Goal: Task Accomplishment & Management: Complete application form

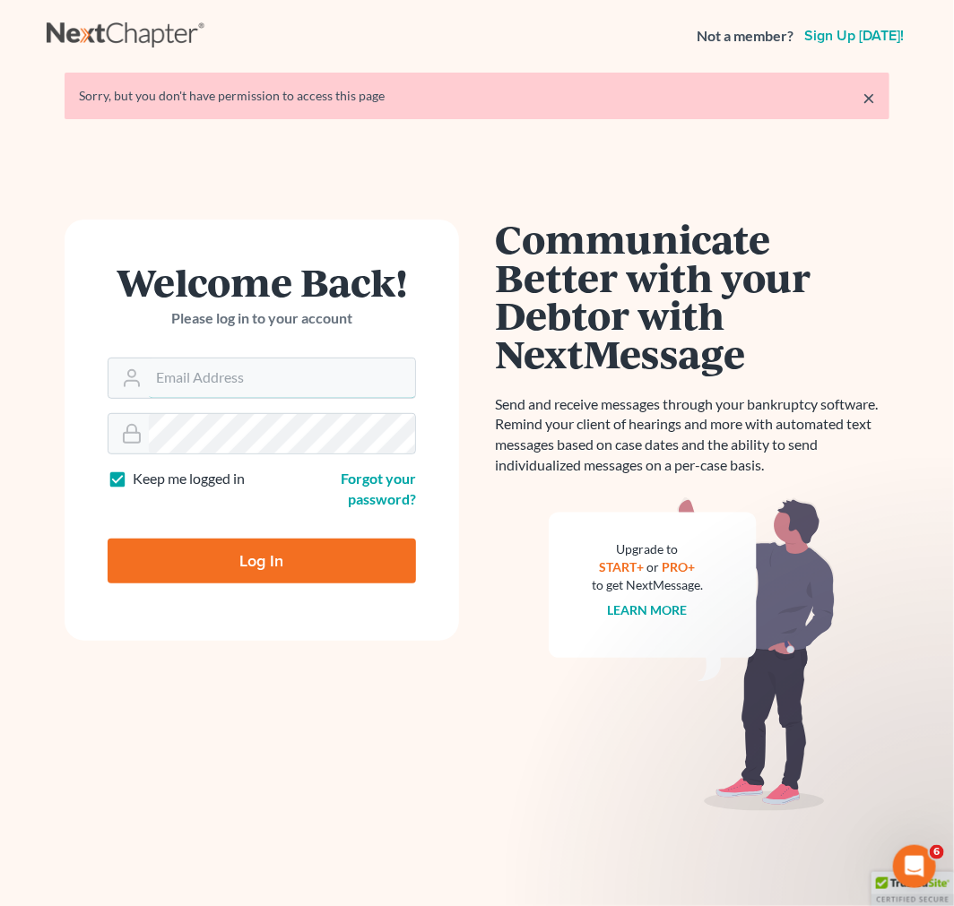
type input "[EMAIL_ADDRESS][DOMAIN_NAME]"
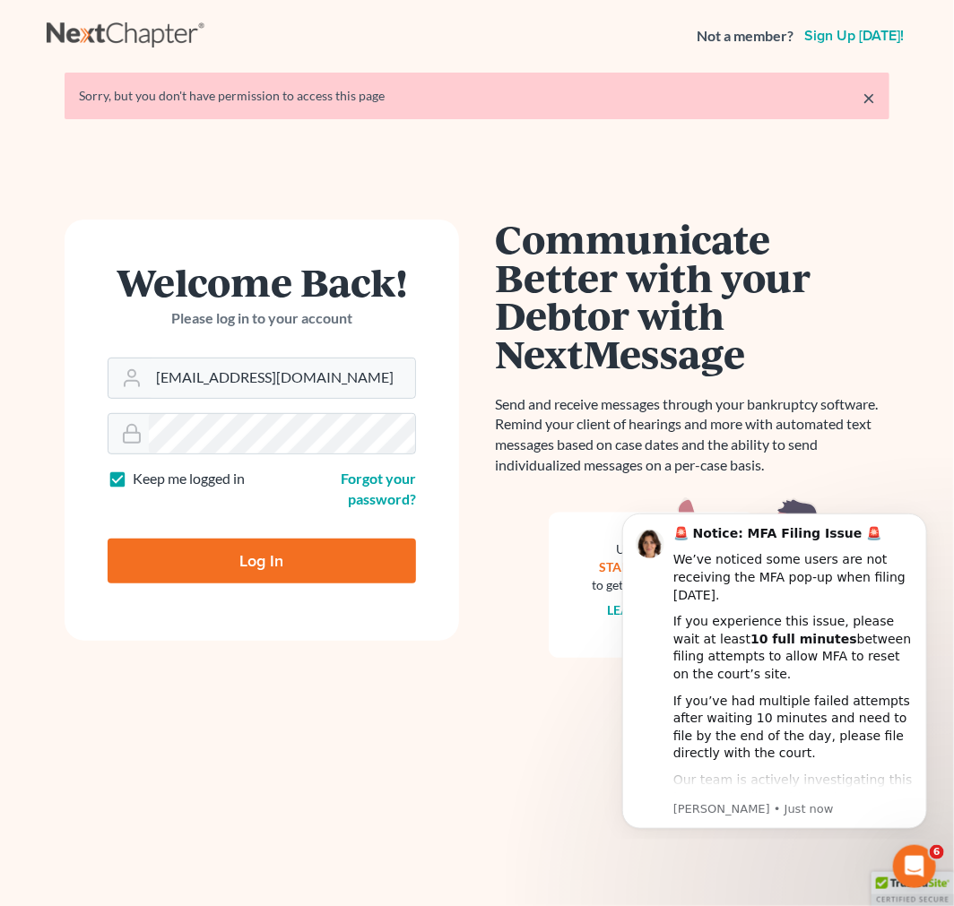
click at [291, 581] on input "Log In" at bounding box center [262, 561] width 308 height 45
type input "Thinking..."
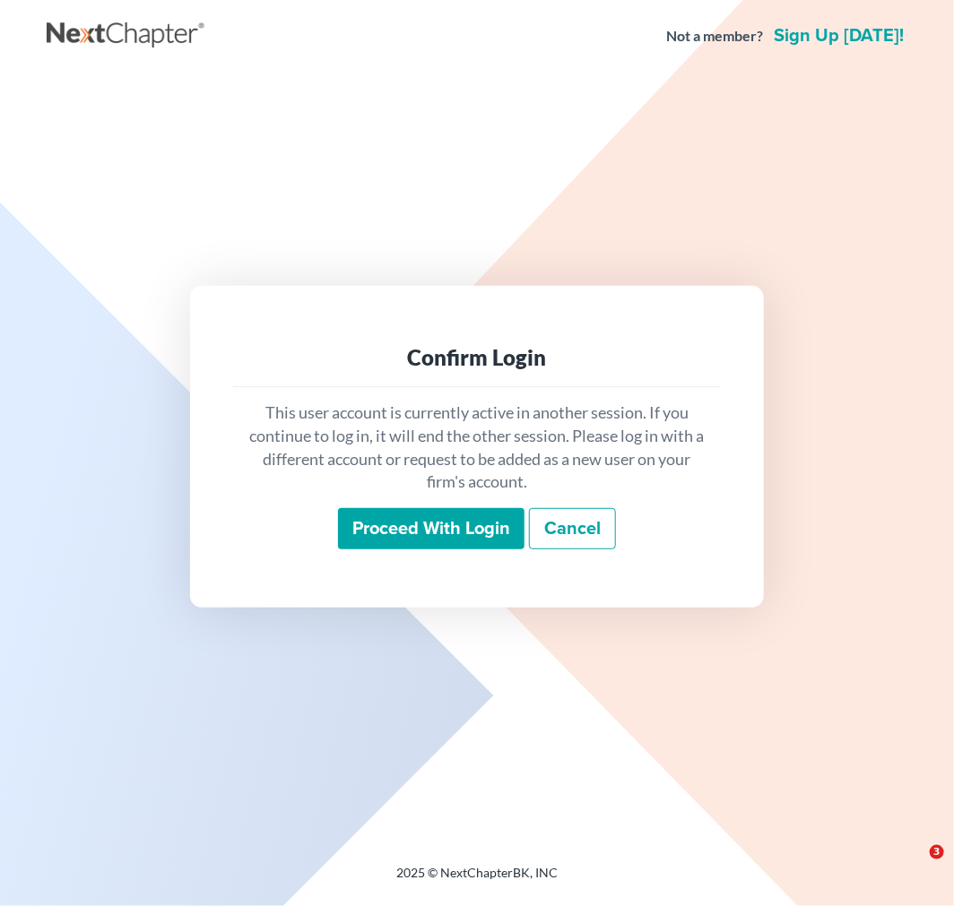
click at [406, 526] on input "Proceed with login" at bounding box center [431, 528] width 186 height 41
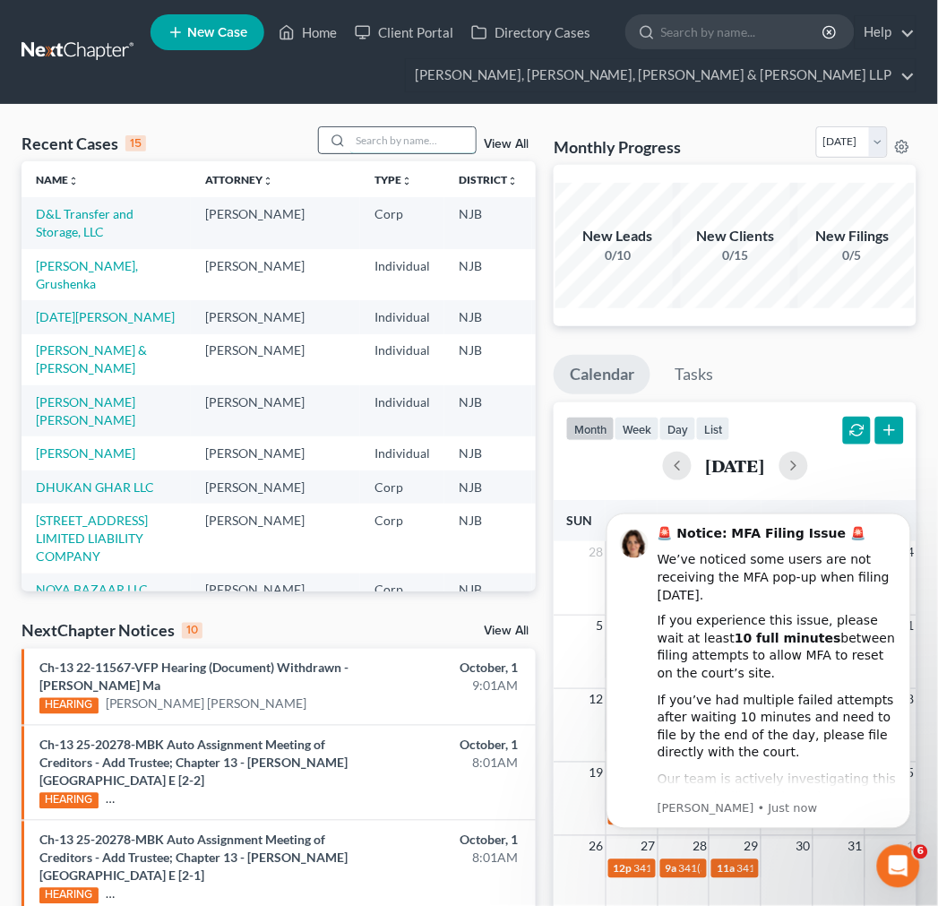
click at [380, 127] on input "search" at bounding box center [412, 140] width 125 height 26
type input "angela"
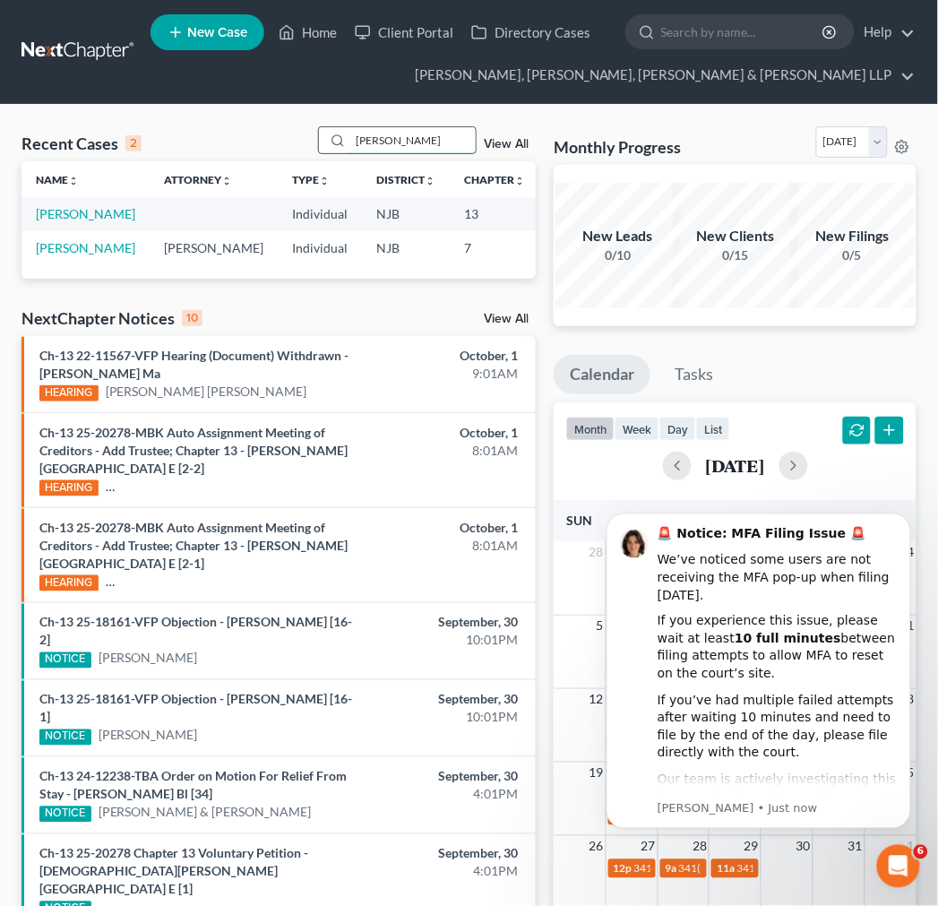
click at [375, 140] on input "angela" at bounding box center [412, 140] width 125 height 26
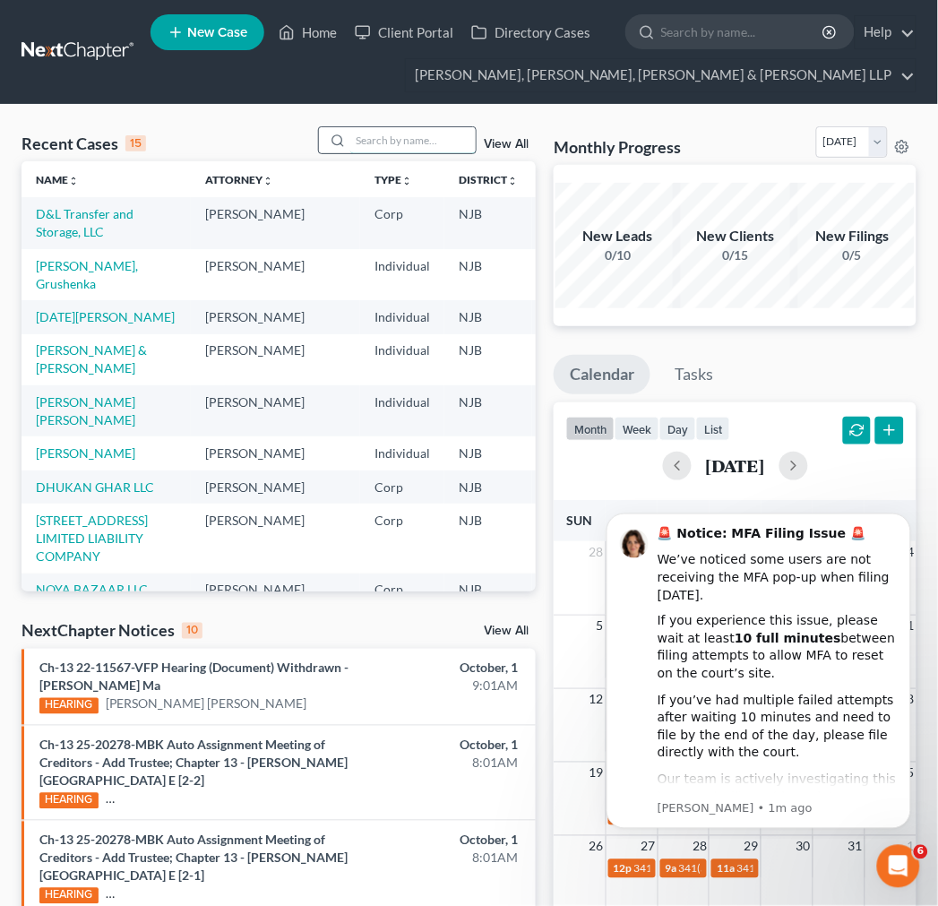
click at [414, 142] on input "search" at bounding box center [412, 140] width 125 height 26
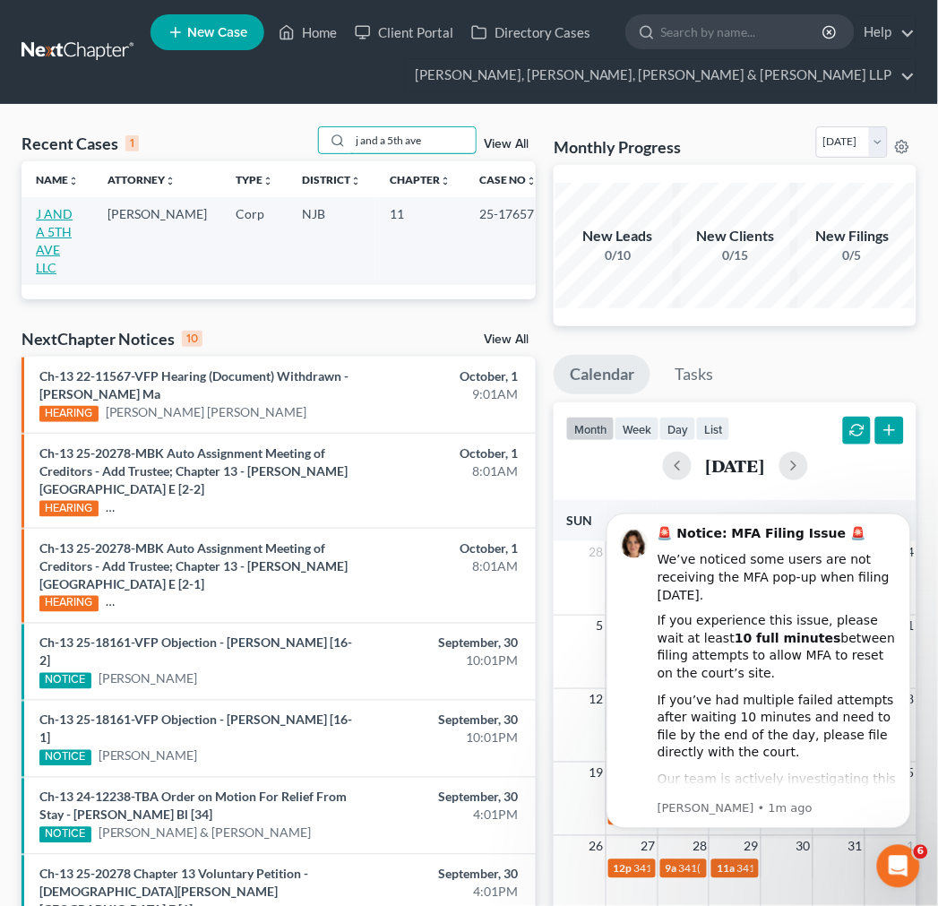
type input "j and a 5th ave"
click at [72, 215] on link "J AND A 5TH AVE LLC" at bounding box center [54, 240] width 37 height 69
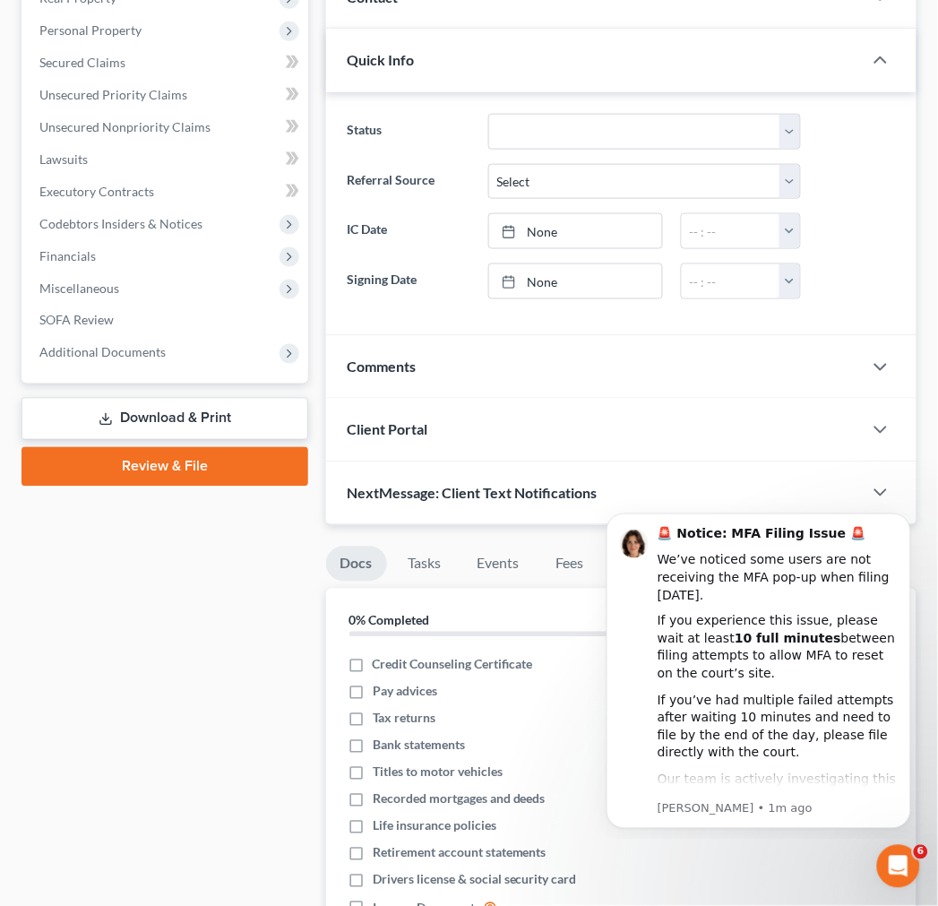
scroll to position [497, 0]
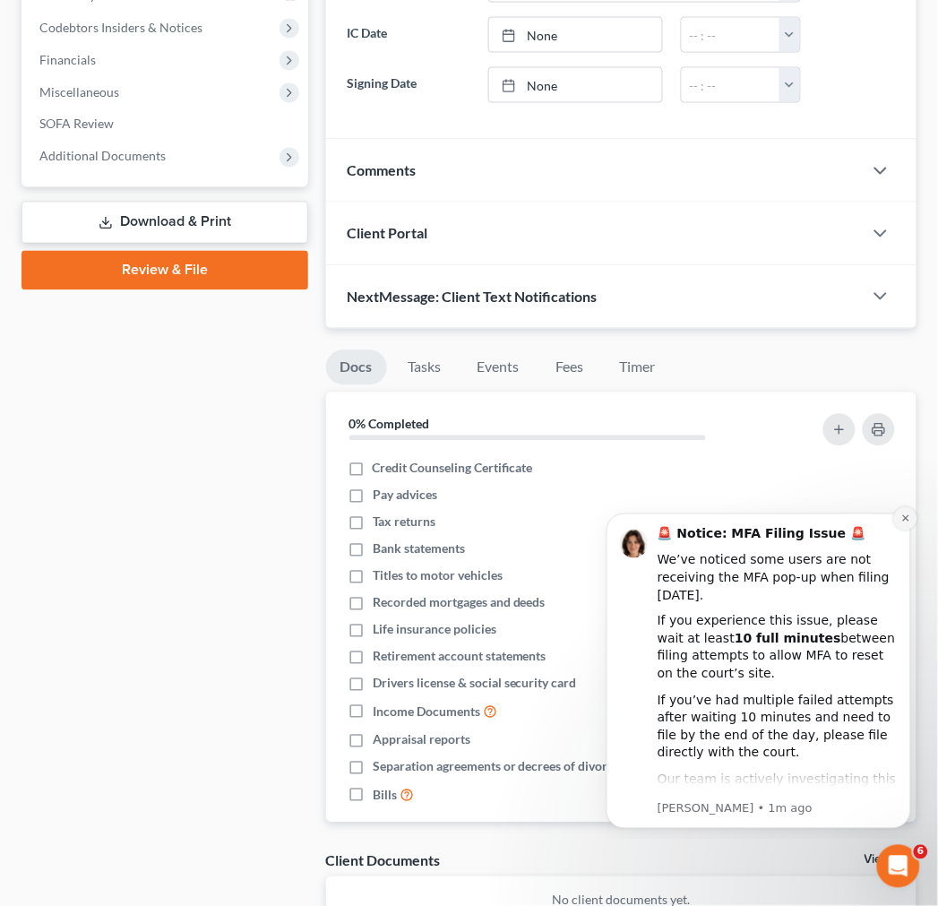
click at [902, 516] on icon "Dismiss notification" at bounding box center [906, 518] width 10 height 10
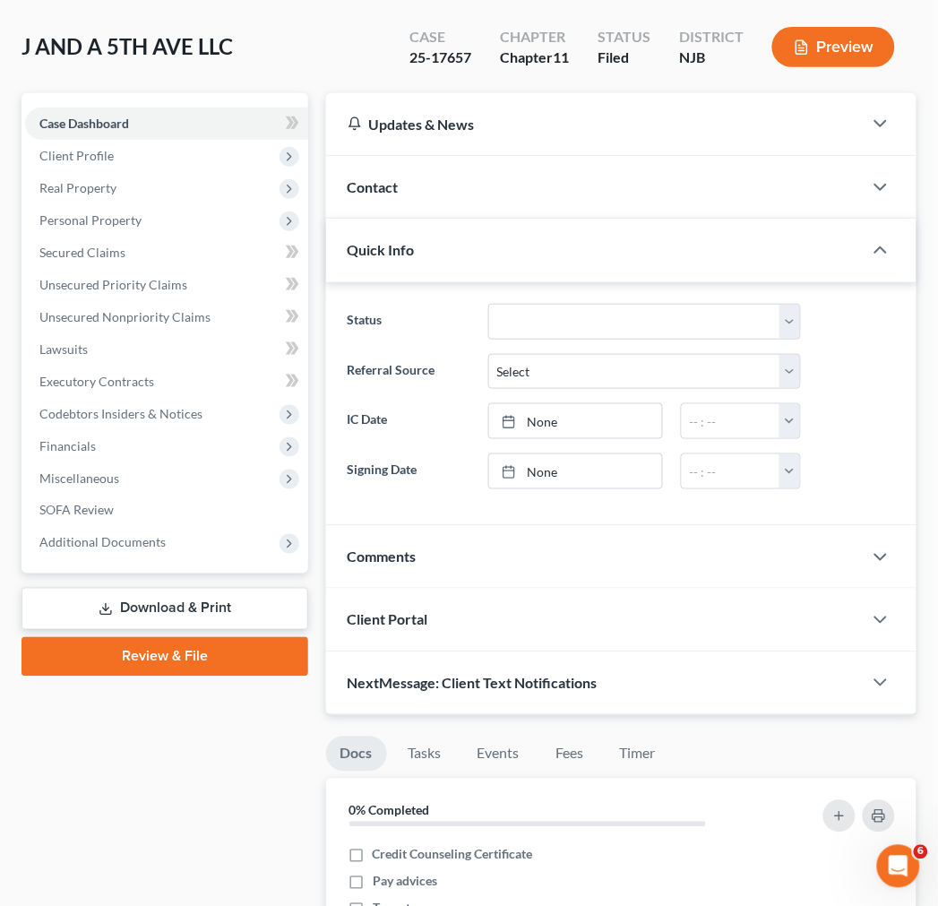
scroll to position [99, 0]
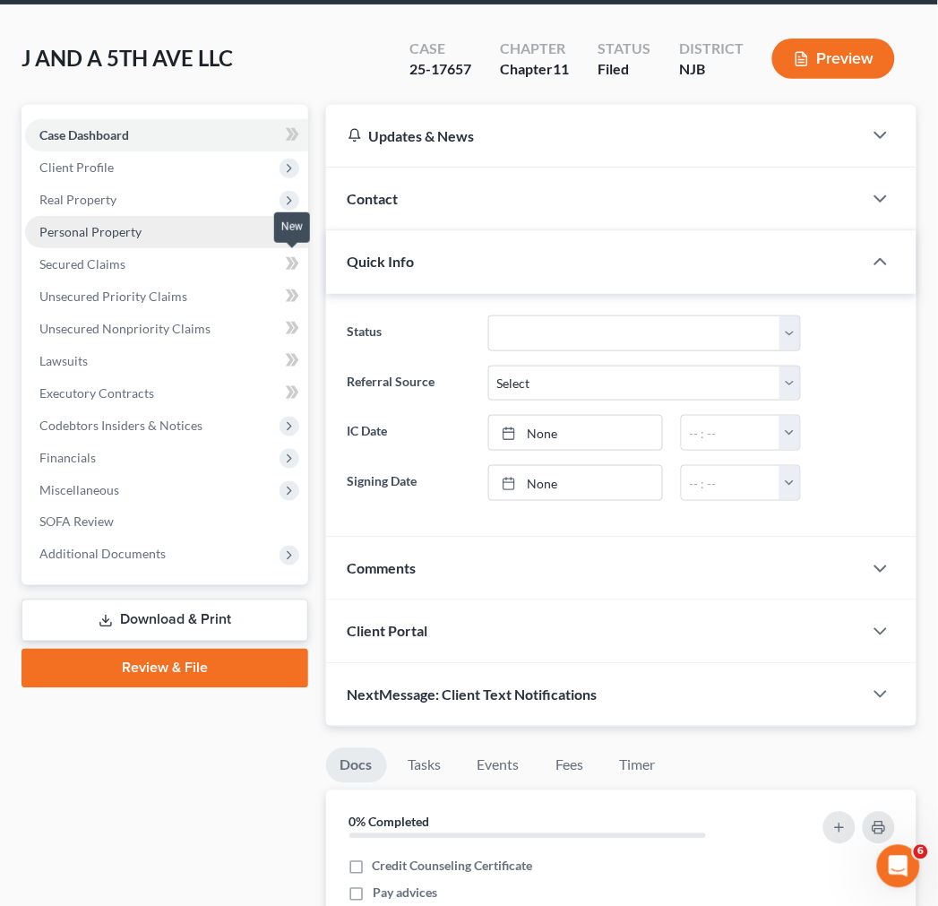
click at [233, 219] on span "Personal Property" at bounding box center [166, 232] width 283 height 32
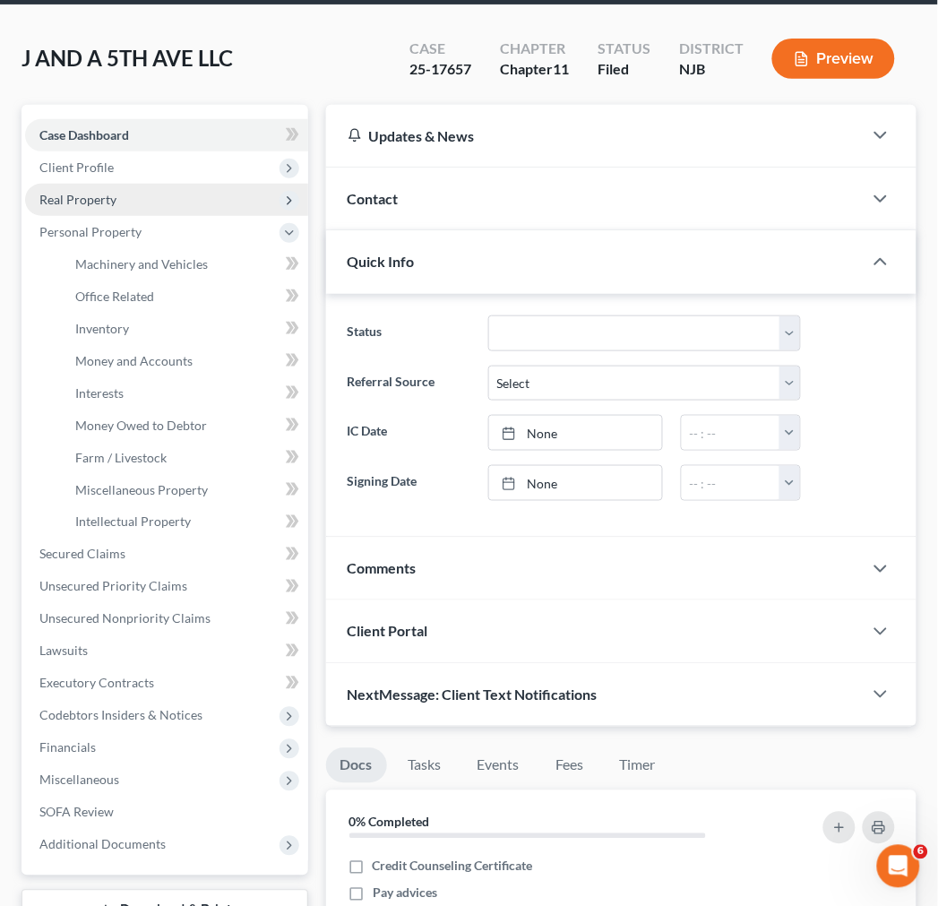
click at [225, 191] on span "Real Property" at bounding box center [166, 200] width 283 height 32
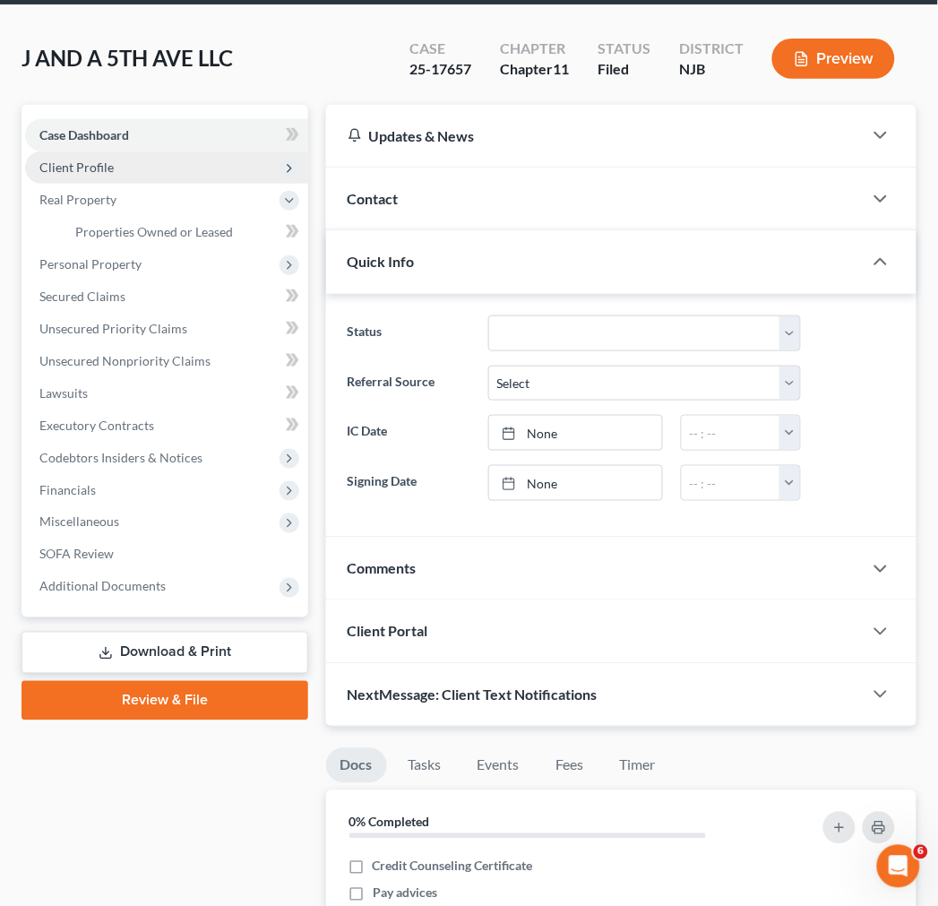
click at [225, 166] on span "Client Profile" at bounding box center [166, 167] width 283 height 32
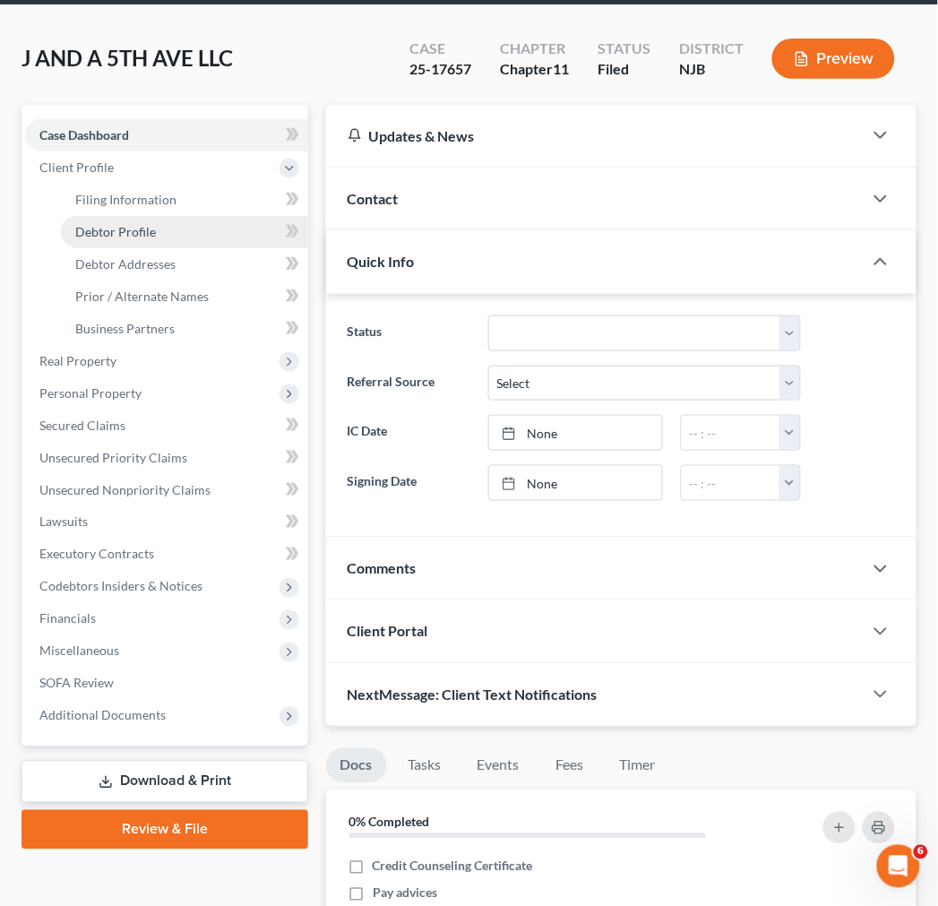
click at [201, 229] on link "Debtor Profile" at bounding box center [184, 232] width 247 height 32
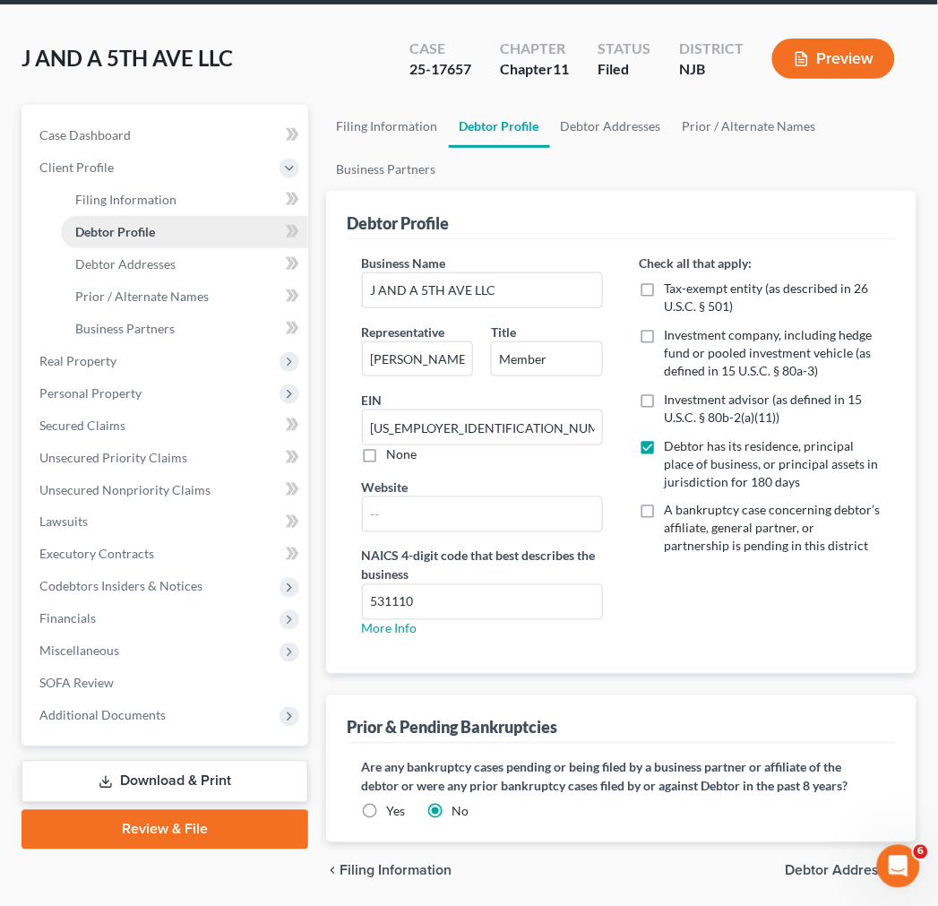
radio input "true"
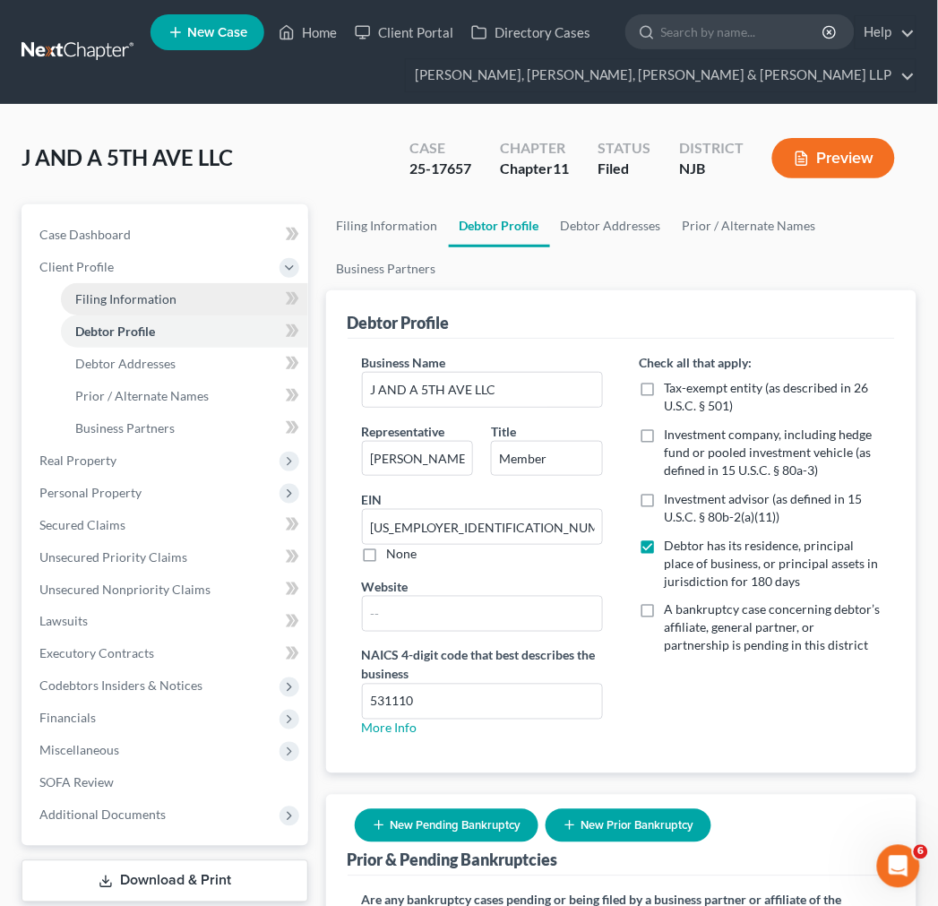
click at [194, 300] on link "Filing Information" at bounding box center [184, 299] width 247 height 32
select select "3"
select select "1"
select select "51"
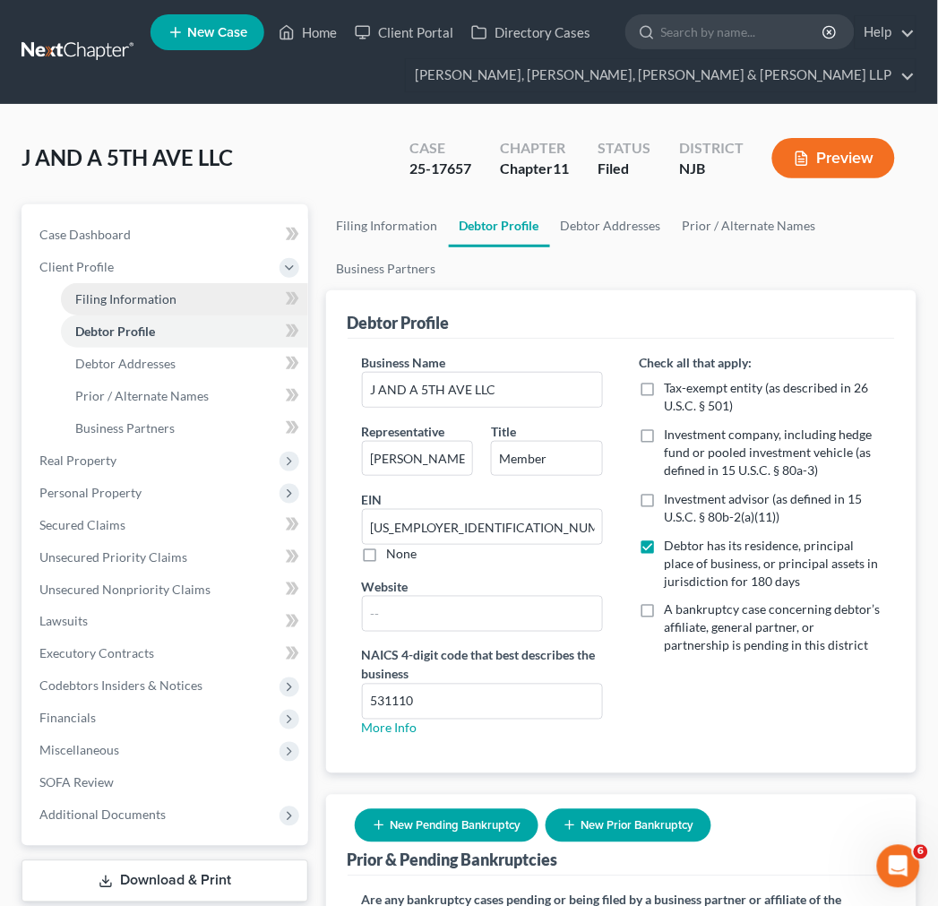
select select "0"
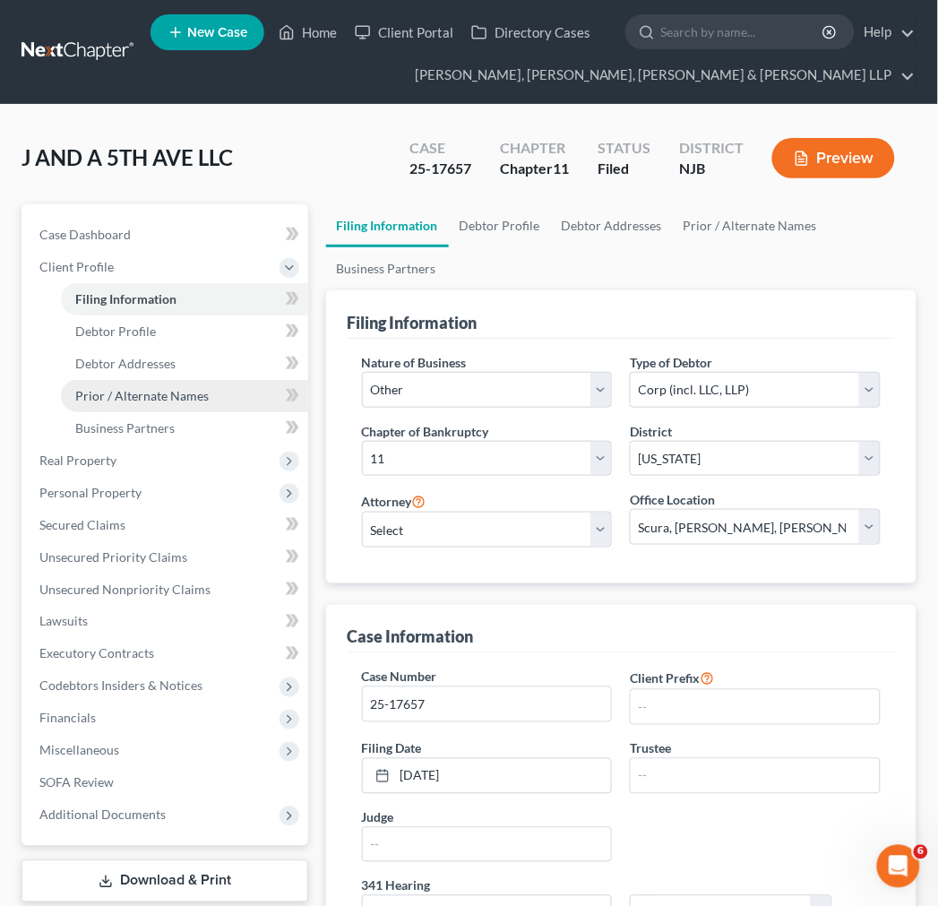
click at [217, 380] on link "Prior / Alternate Names" at bounding box center [184, 396] width 247 height 32
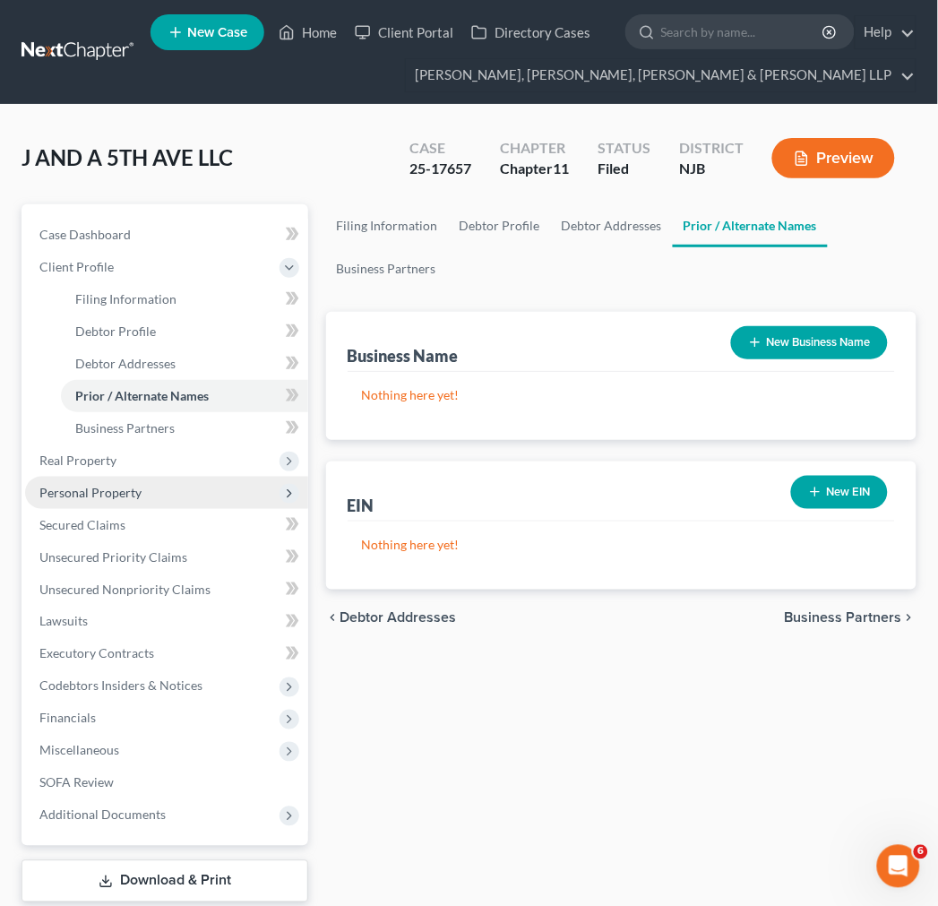
click at [200, 495] on span "Personal Property" at bounding box center [166, 493] width 283 height 32
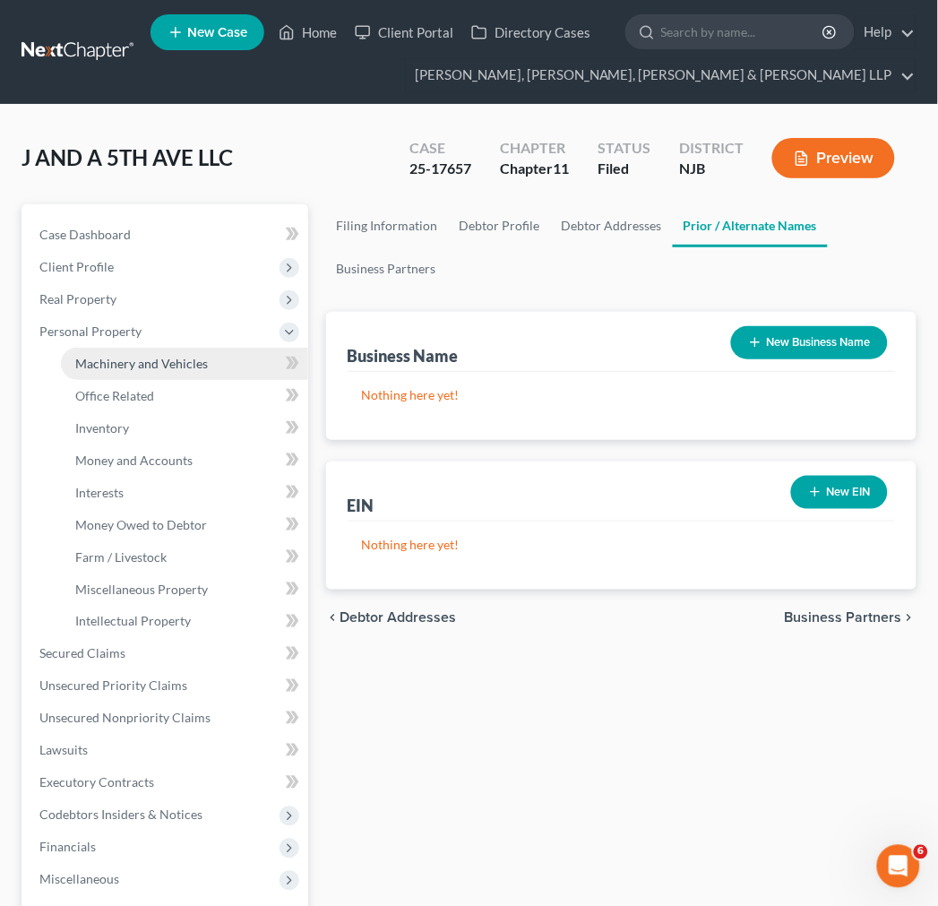
click at [159, 368] on span "Machinery and Vehicles" at bounding box center [141, 363] width 133 height 15
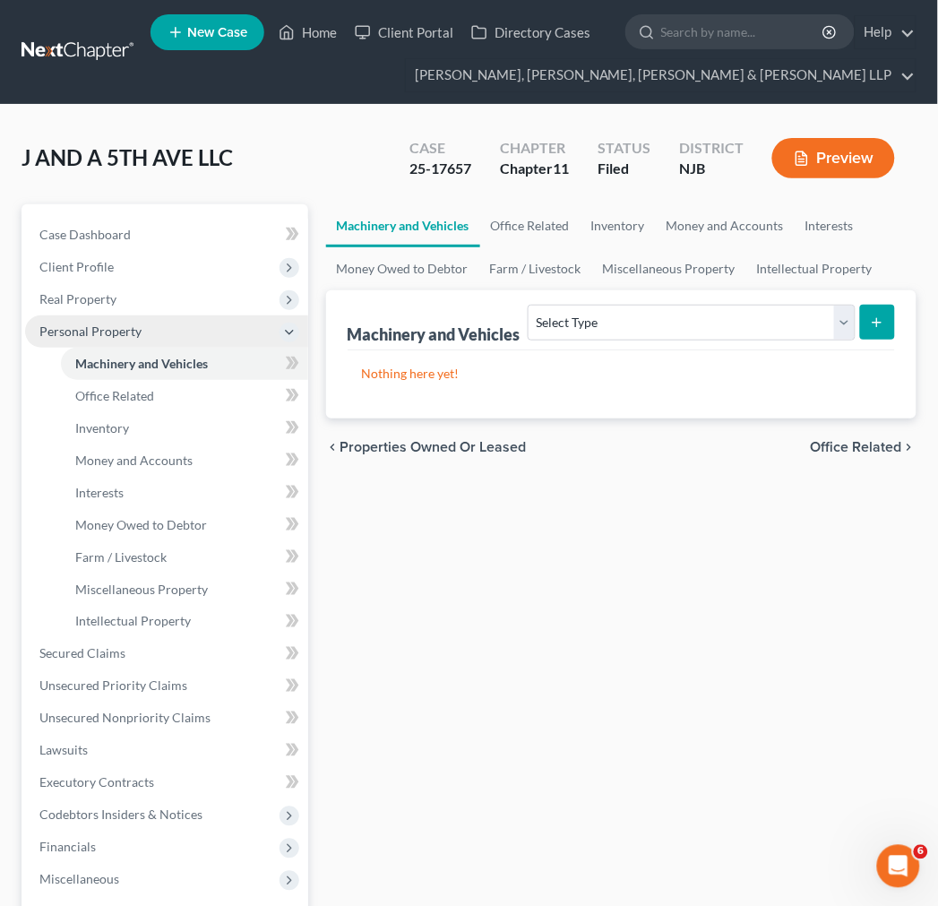
click at [162, 342] on span "Personal Property" at bounding box center [166, 332] width 283 height 32
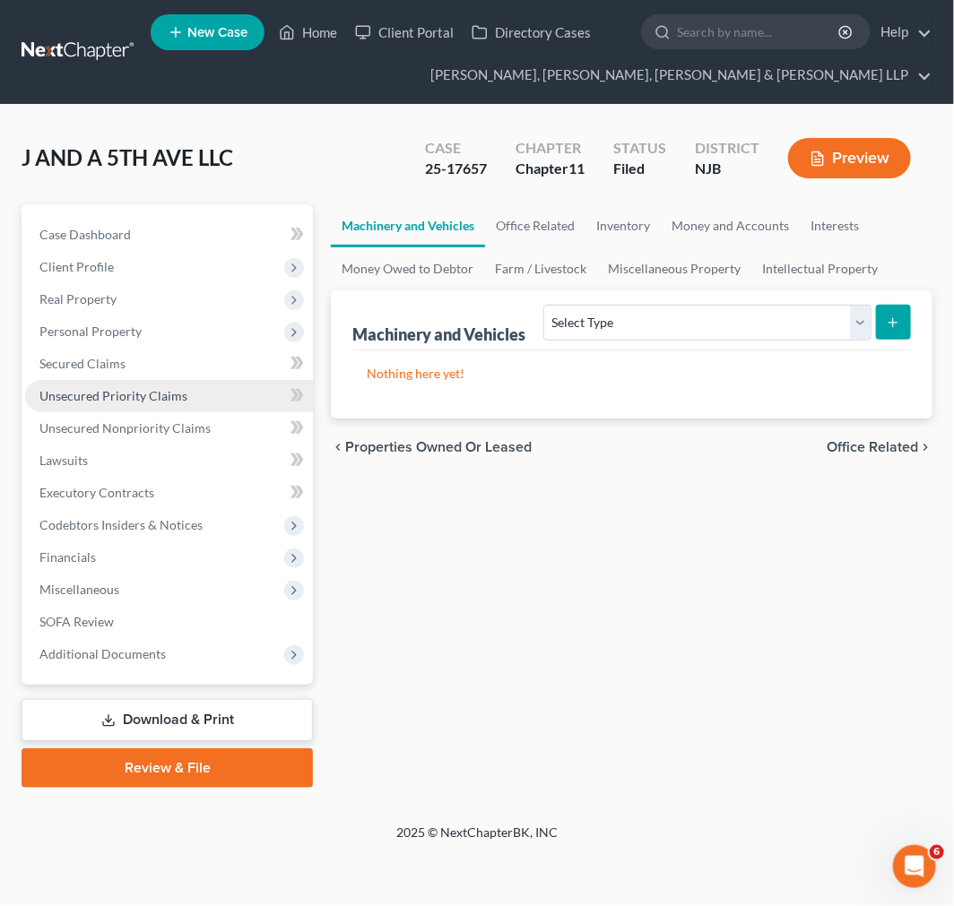
click at [211, 410] on link "Unsecured Priority Claims" at bounding box center [169, 396] width 288 height 32
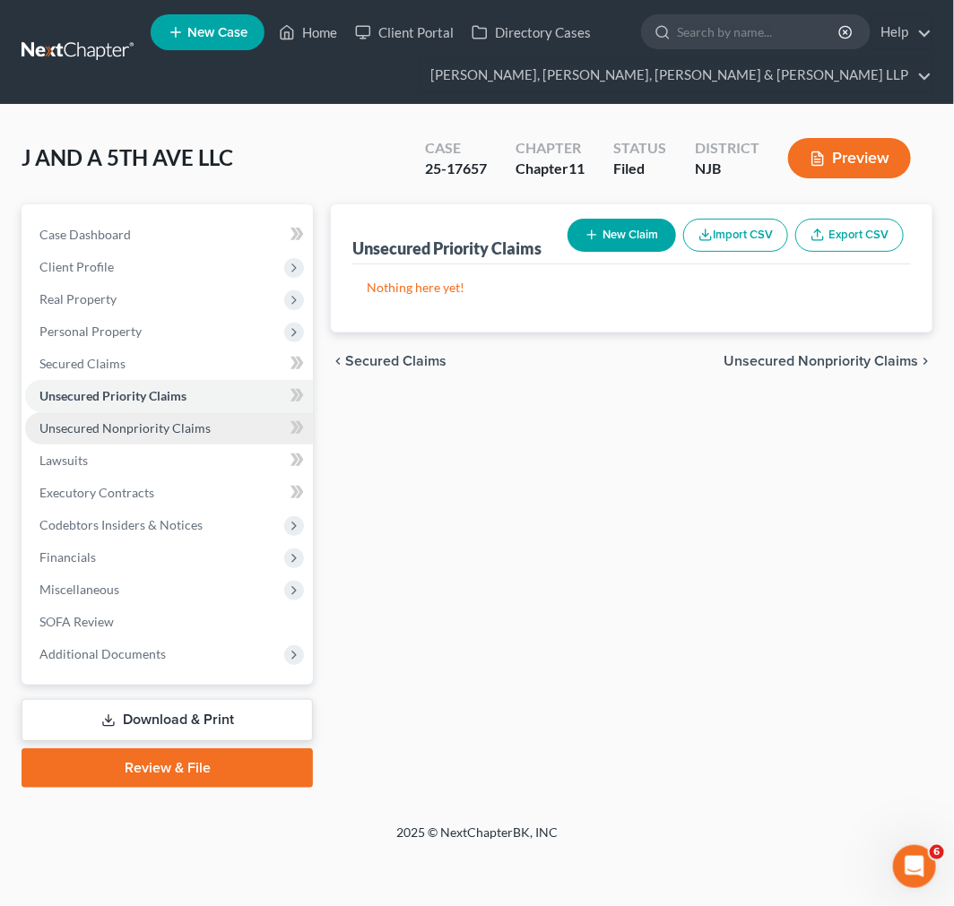
click at [126, 414] on link "Unsecured Nonpriority Claims" at bounding box center [169, 428] width 288 height 32
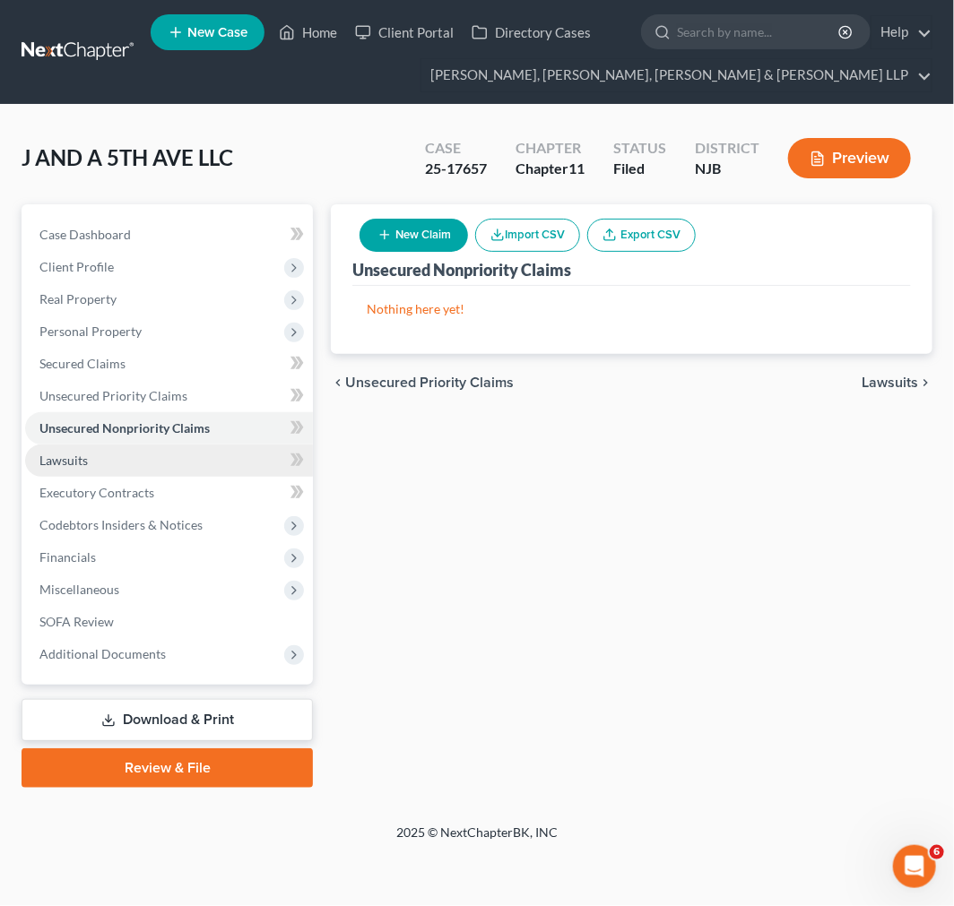
click at [139, 446] on link "Lawsuits" at bounding box center [169, 461] width 288 height 32
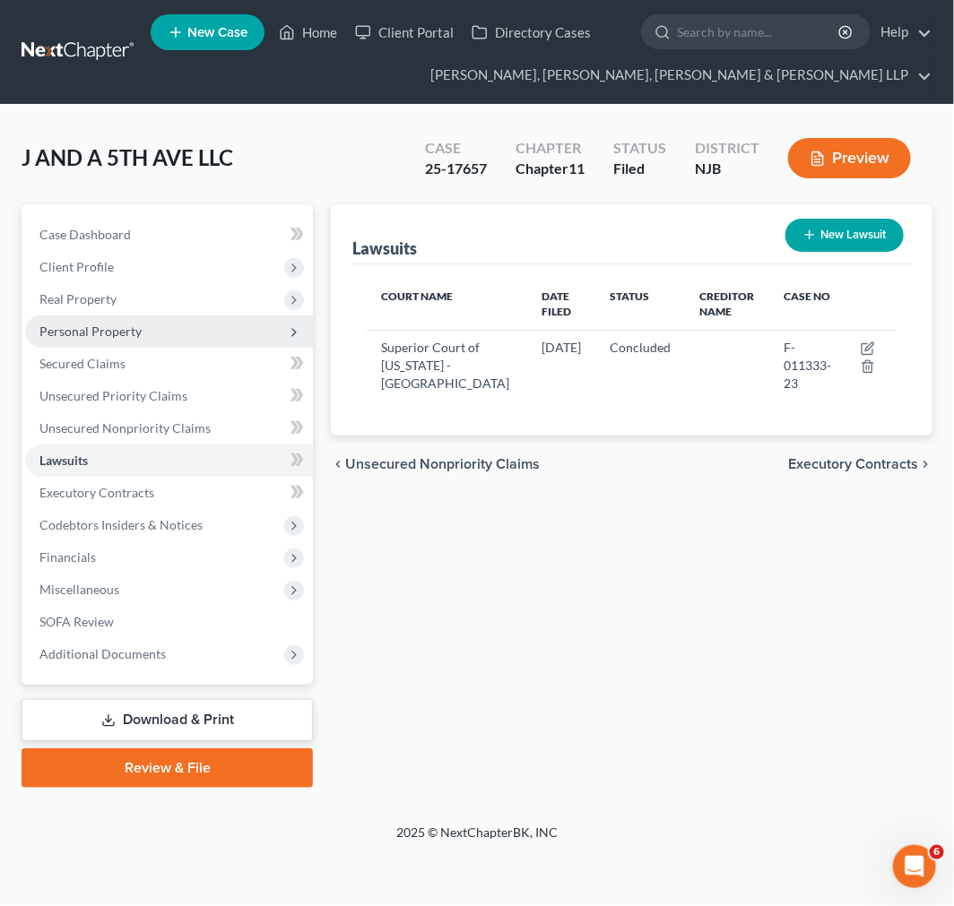
click at [143, 342] on span "Personal Property" at bounding box center [169, 332] width 288 height 32
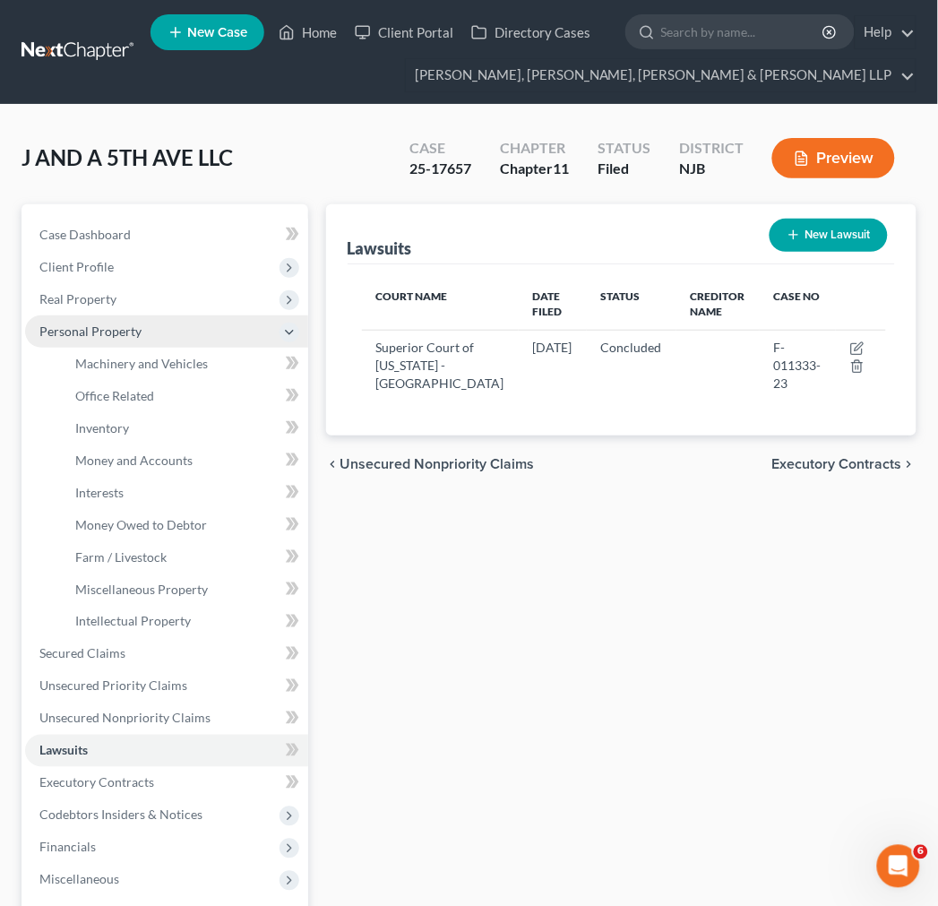
click at [129, 342] on span "Personal Property" at bounding box center [166, 332] width 283 height 32
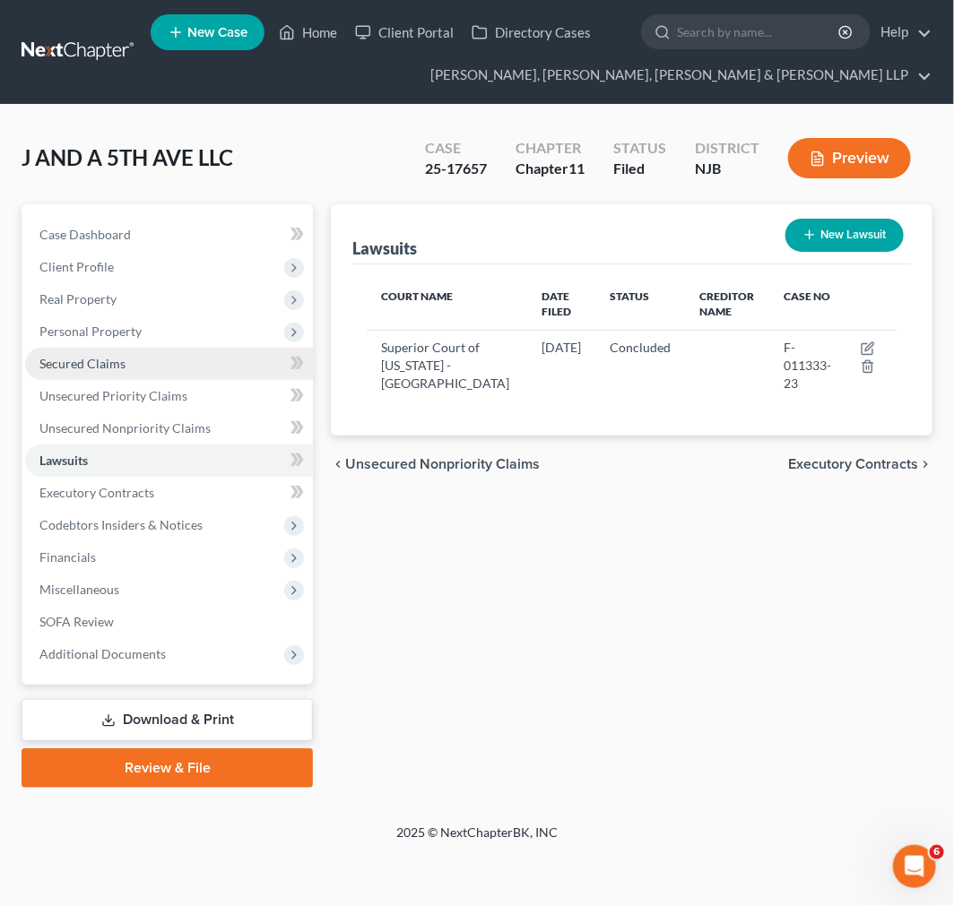
click at [124, 362] on link "Secured Claims" at bounding box center [169, 364] width 288 height 32
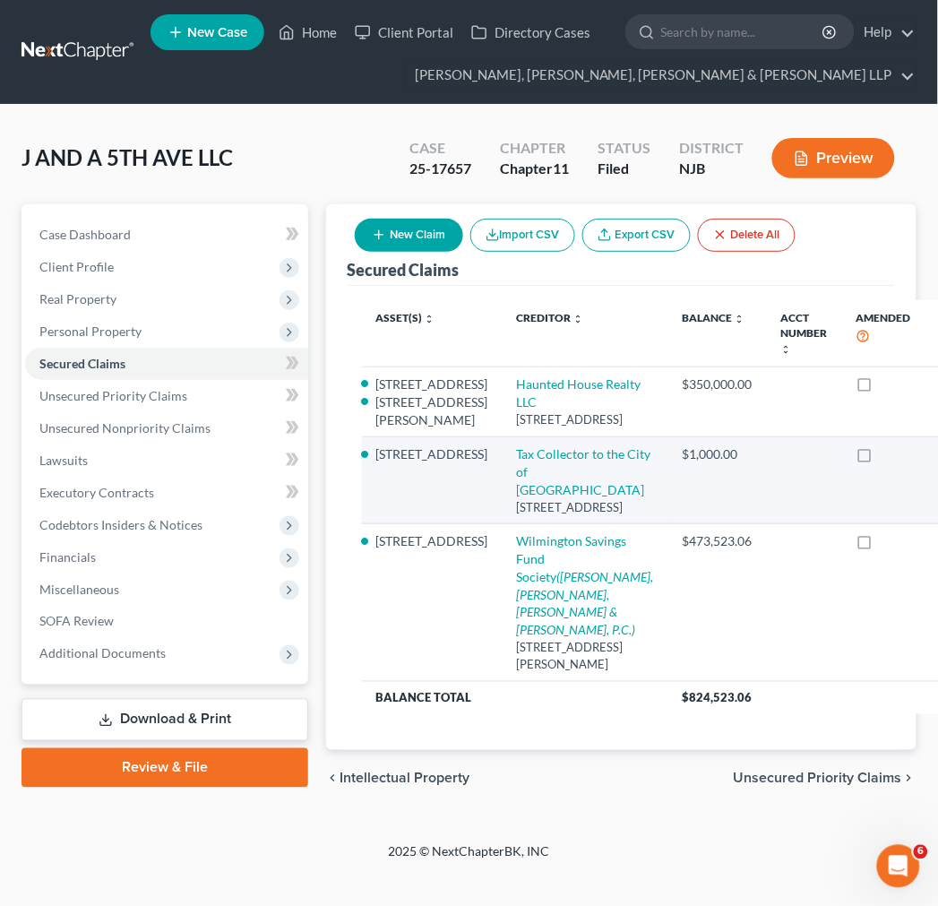
scroll to position [267, 0]
click at [517, 446] on link "Tax Collector to the City of Paterson" at bounding box center [584, 471] width 134 height 51
select select "33"
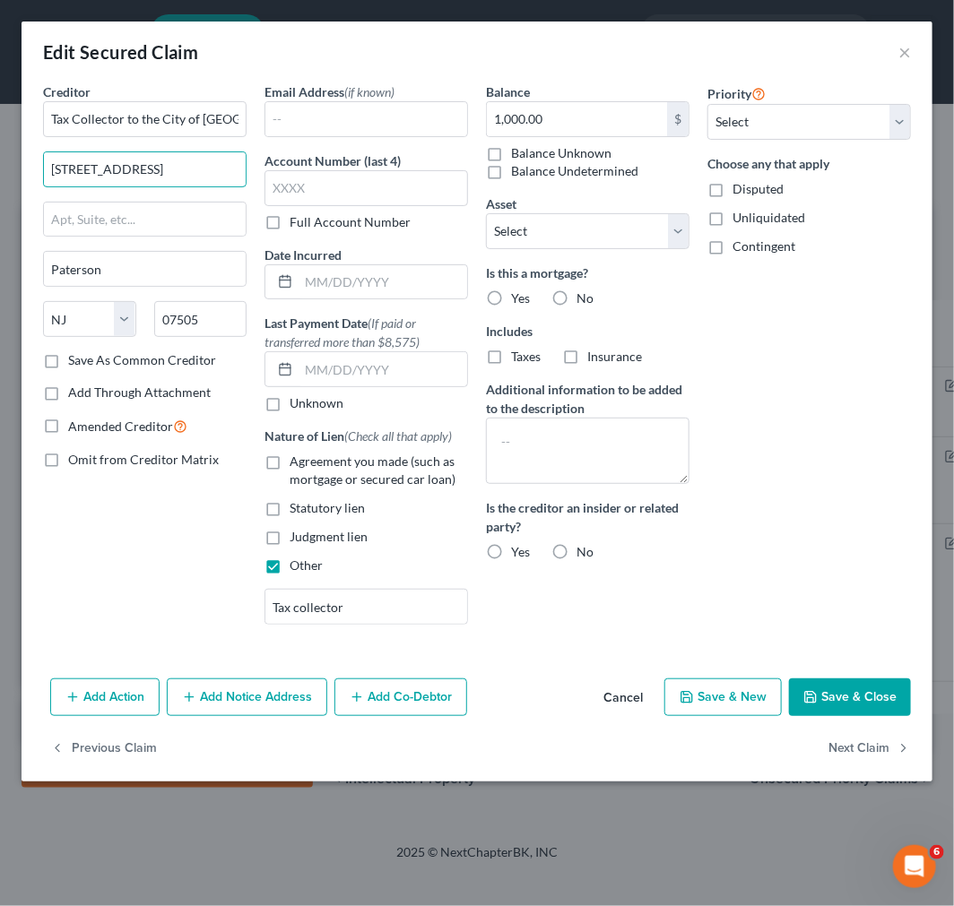
drag, startPoint x: 174, startPoint y: 173, endPoint x: -2, endPoint y: 170, distance: 175.7
click at [0, 170] on html "Home New Case Client Portal Directory Cases Scura Wigfield, Heyer, Stevens & Ca…" at bounding box center [477, 453] width 954 height 906
click at [100, 229] on input "text" at bounding box center [145, 220] width 202 height 34
paste input "155 Market St"
type input "155 Market St"
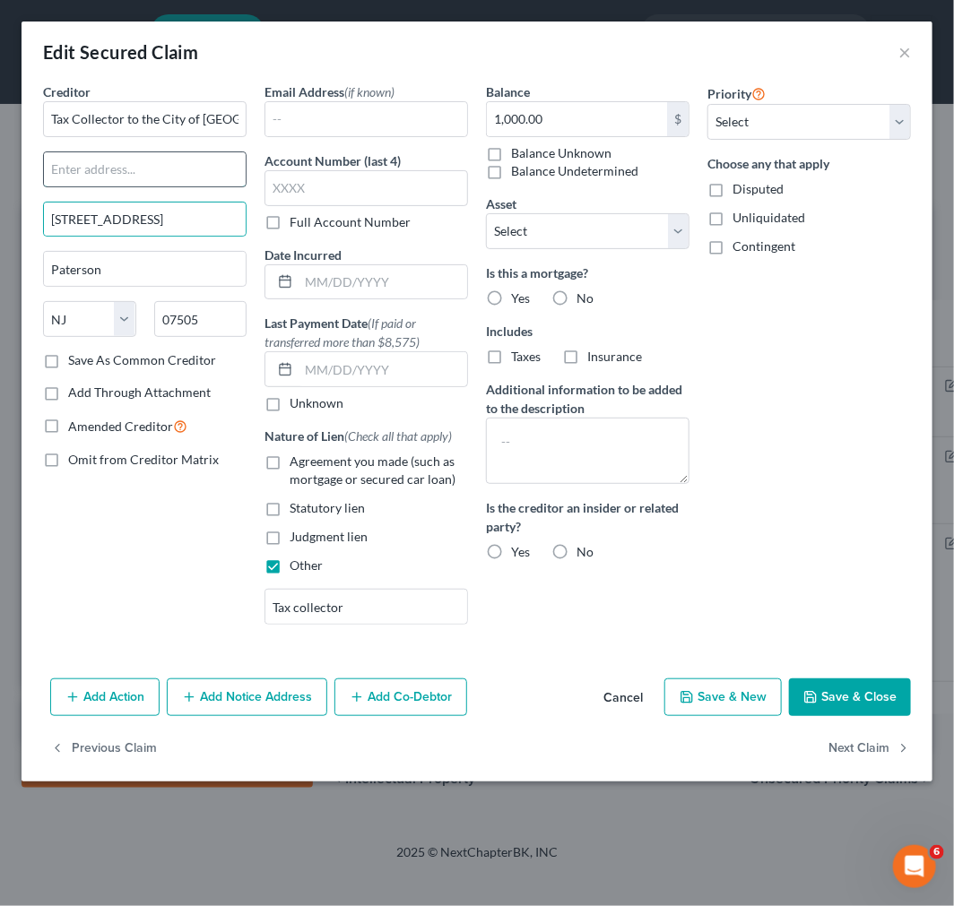
click at [99, 183] on input "text" at bounding box center [145, 169] width 202 height 34
drag, startPoint x: 164, startPoint y: 166, endPoint x: -2, endPoint y: 184, distance: 166.8
click at [0, 184] on html "Home New Case Client Portal Directory Cases Scura Wigfield, Heyer, Stevens & Ca…" at bounding box center [477, 453] width 954 height 906
type input "Attn: Chief Executive Officer"
click at [718, 517] on div "Priority Select 1st 2nd 3rd 4th 5th 6th 7th 8th 9th 10th 11th 12th 13th 14th 15…" at bounding box center [808, 360] width 221 height 557
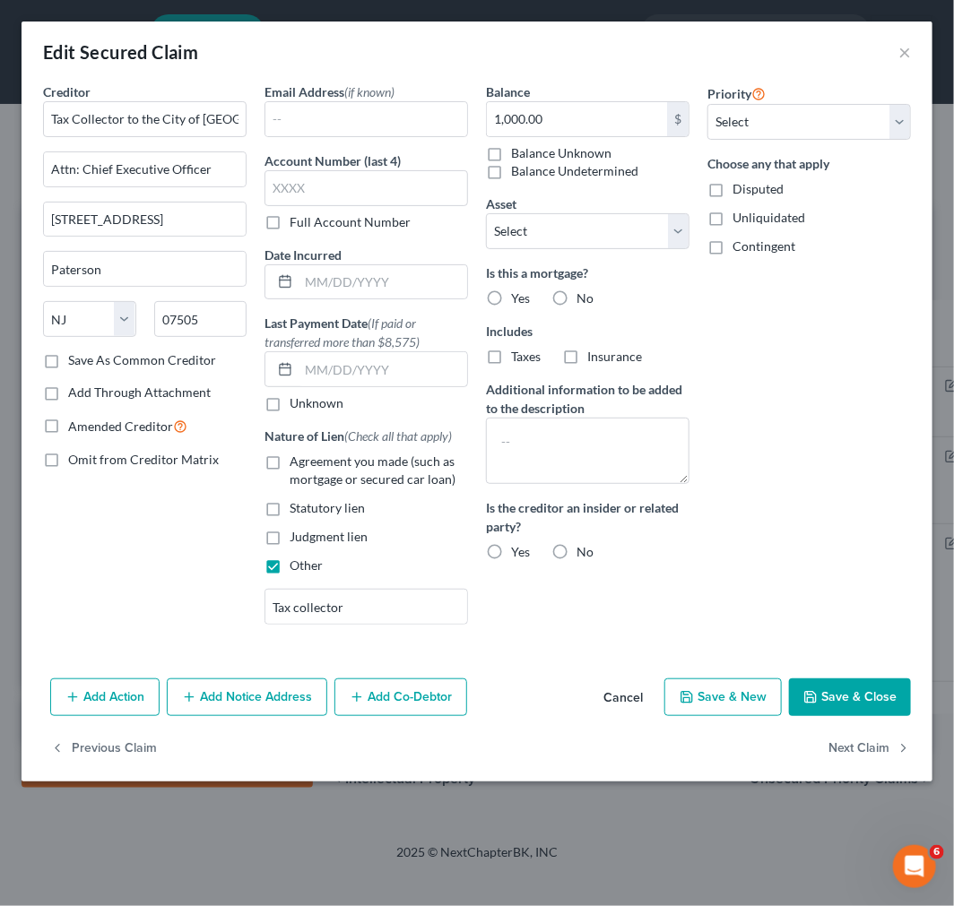
click at [852, 700] on button "Save & Close" at bounding box center [850, 698] width 122 height 38
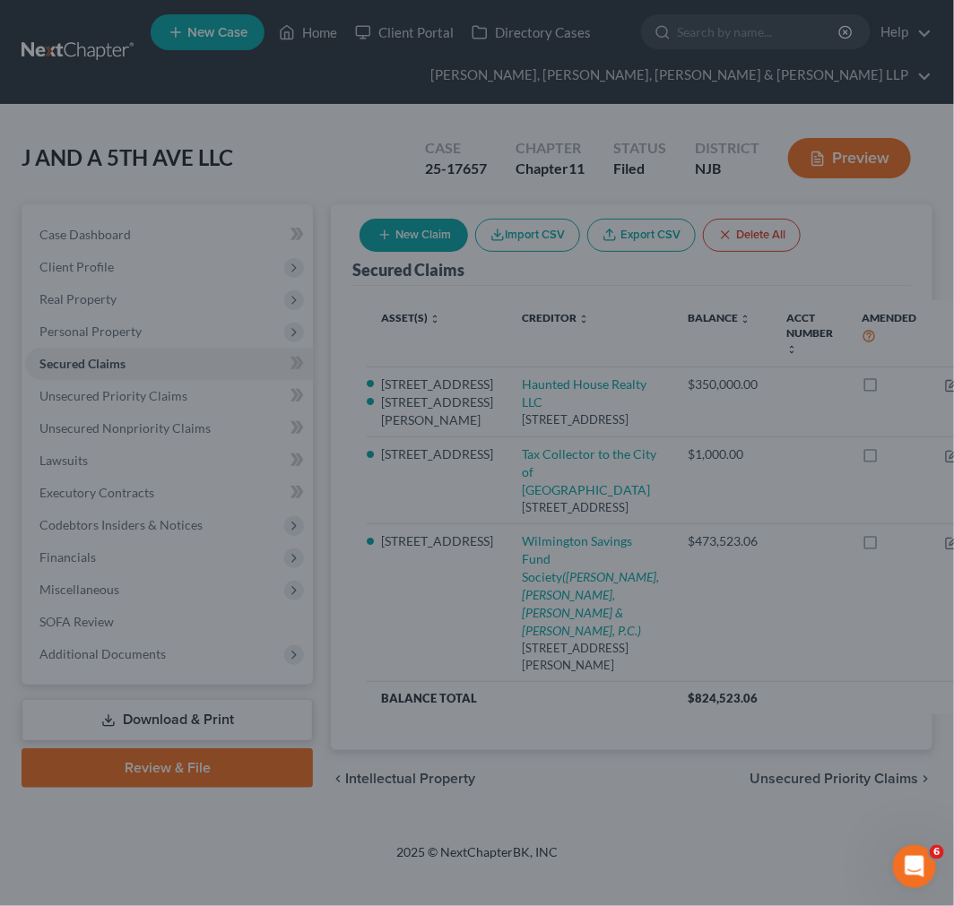
select select "2"
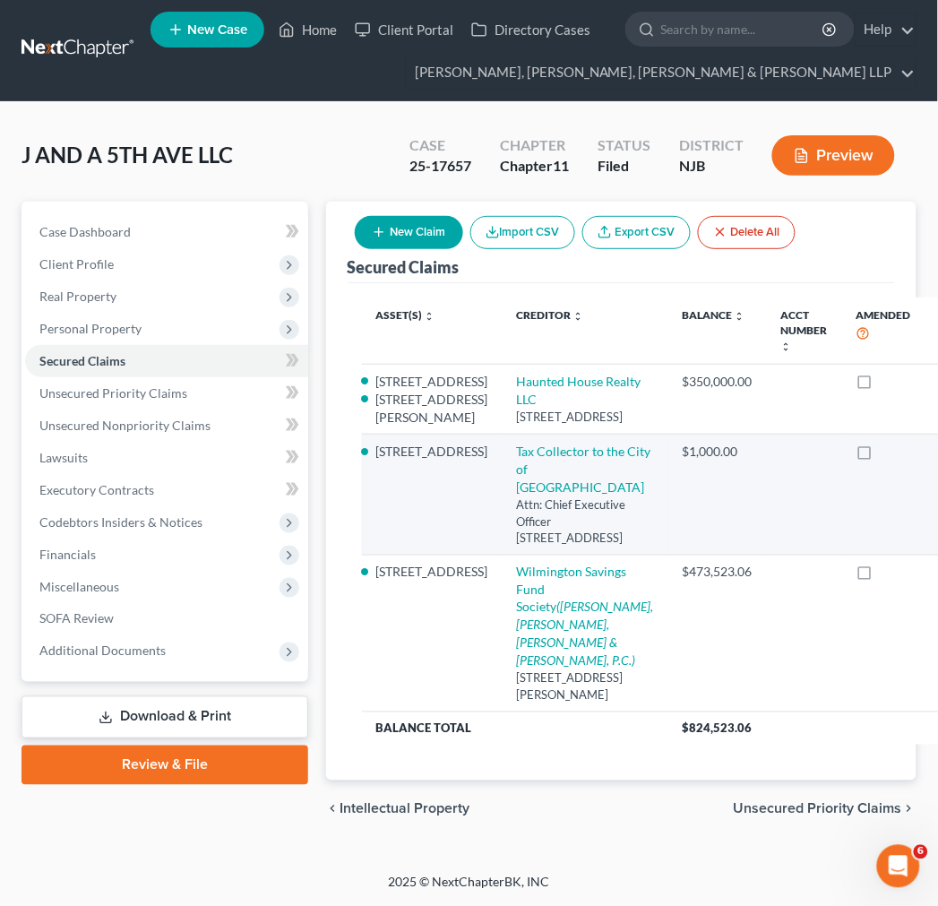
scroll to position [68, 0]
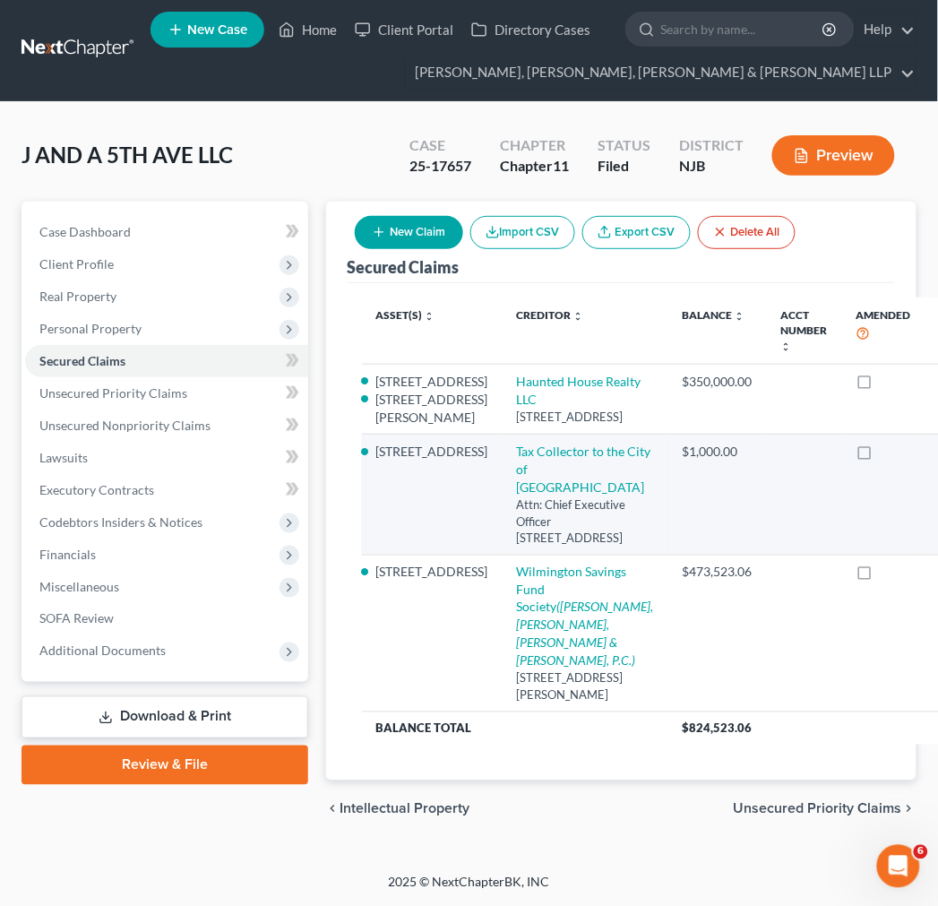
scroll to position [317, 0]
click at [767, 435] on td at bounding box center [804, 495] width 75 height 120
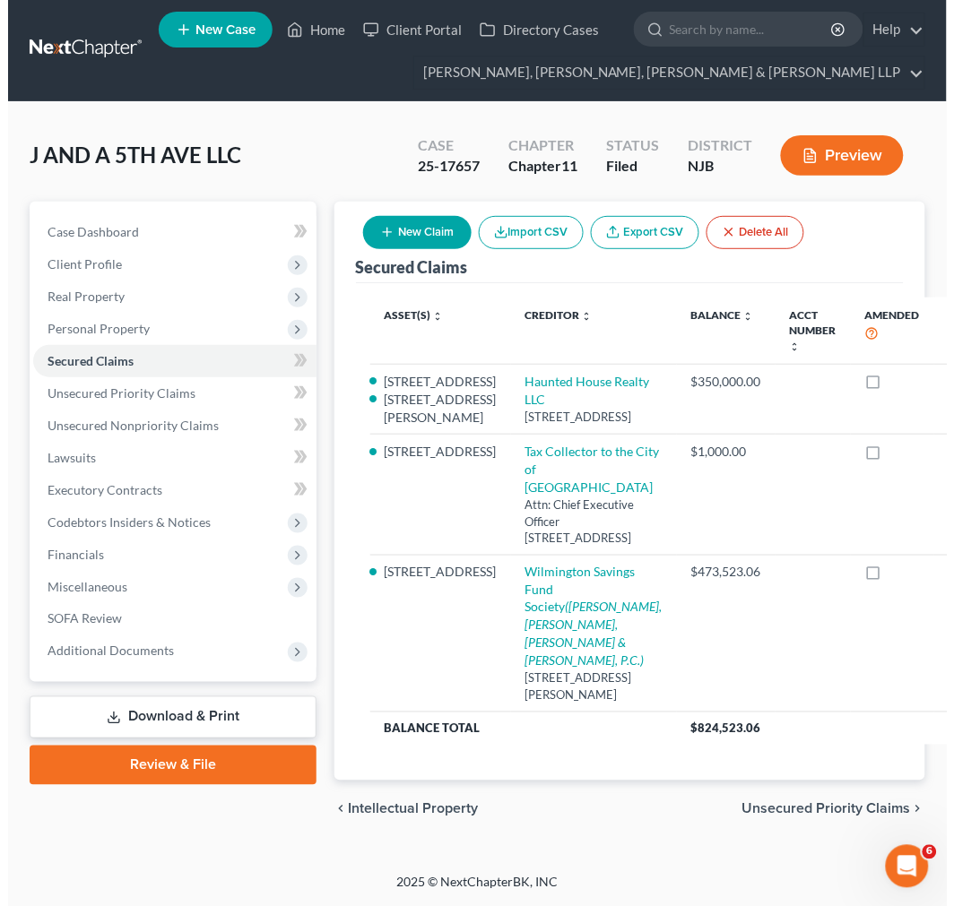
scroll to position [199, 0]
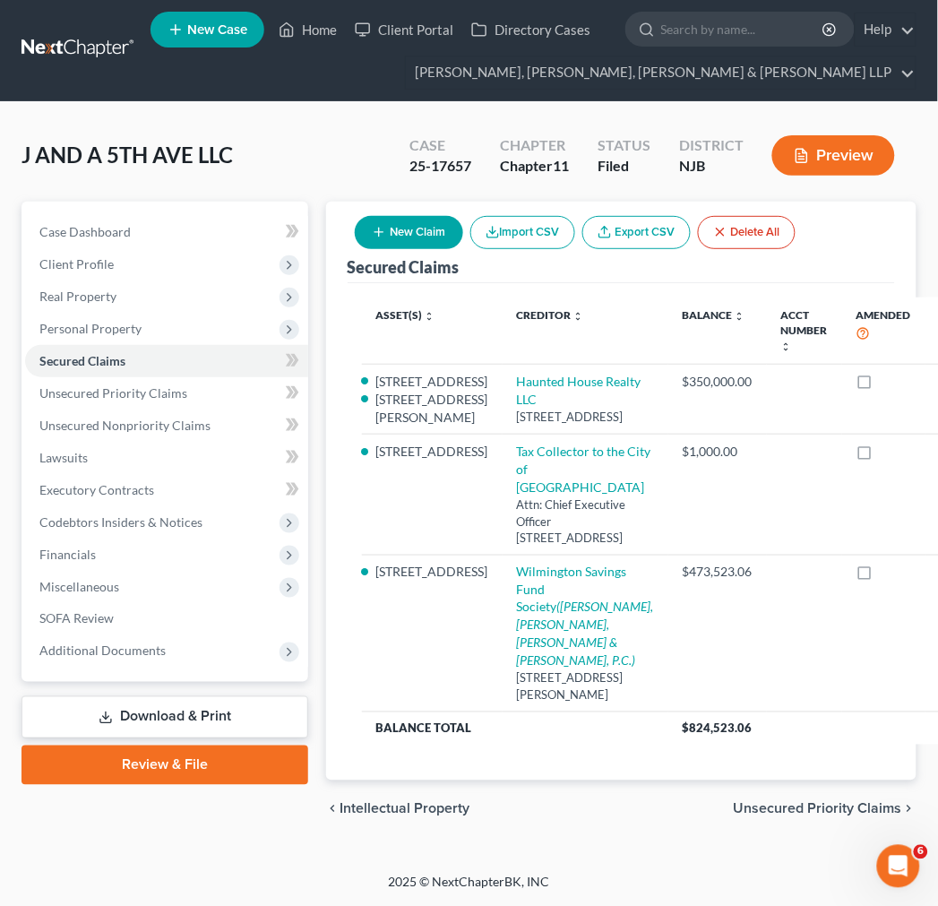
click at [418, 216] on button "New Claim" at bounding box center [409, 232] width 108 height 33
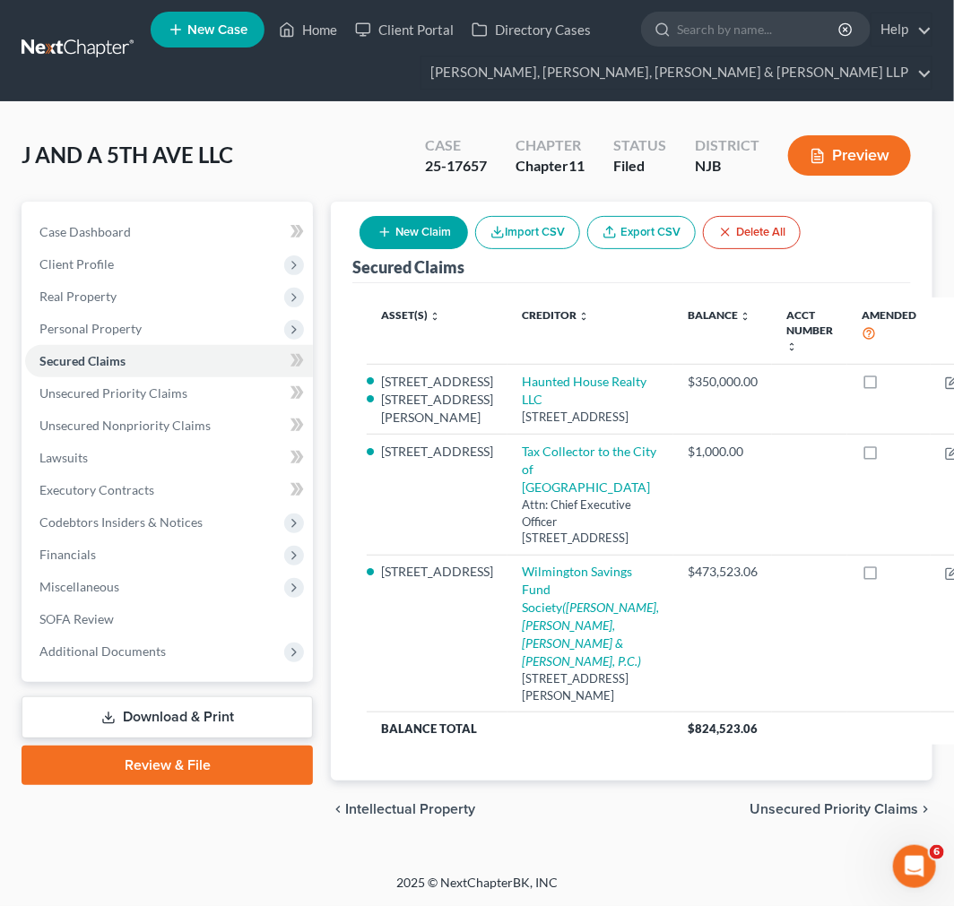
select select "0"
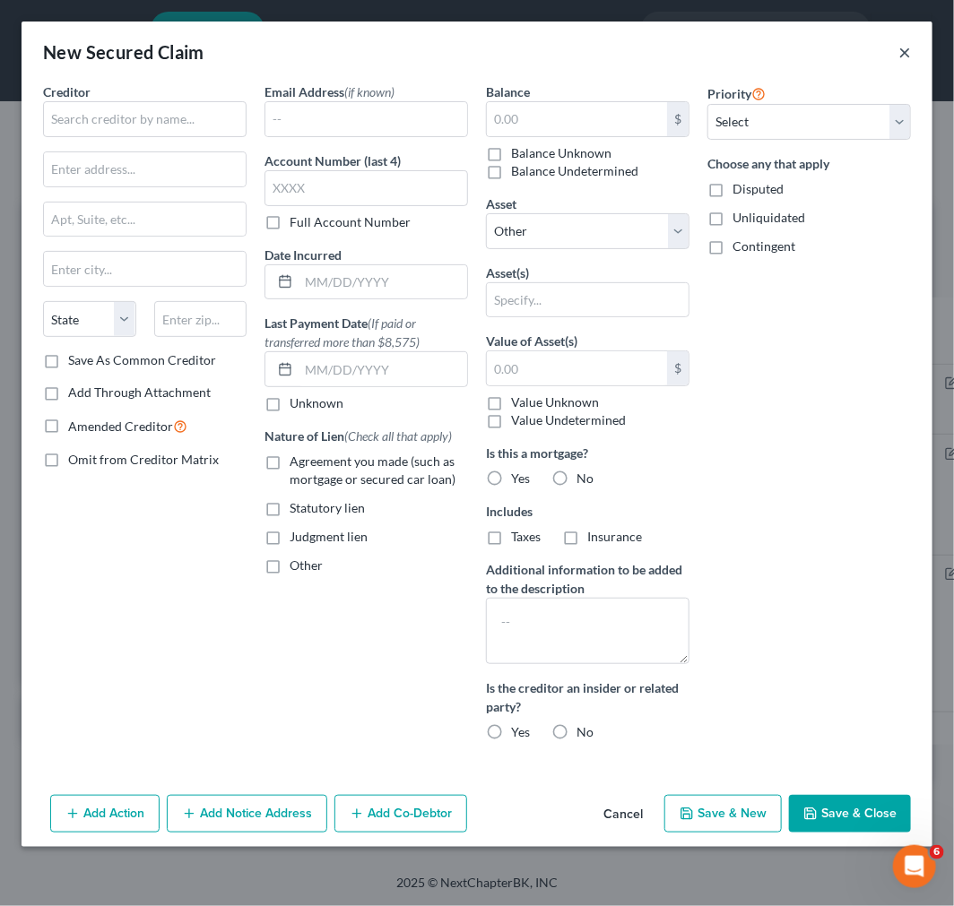
click at [910, 51] on button "×" at bounding box center [904, 52] width 13 height 22
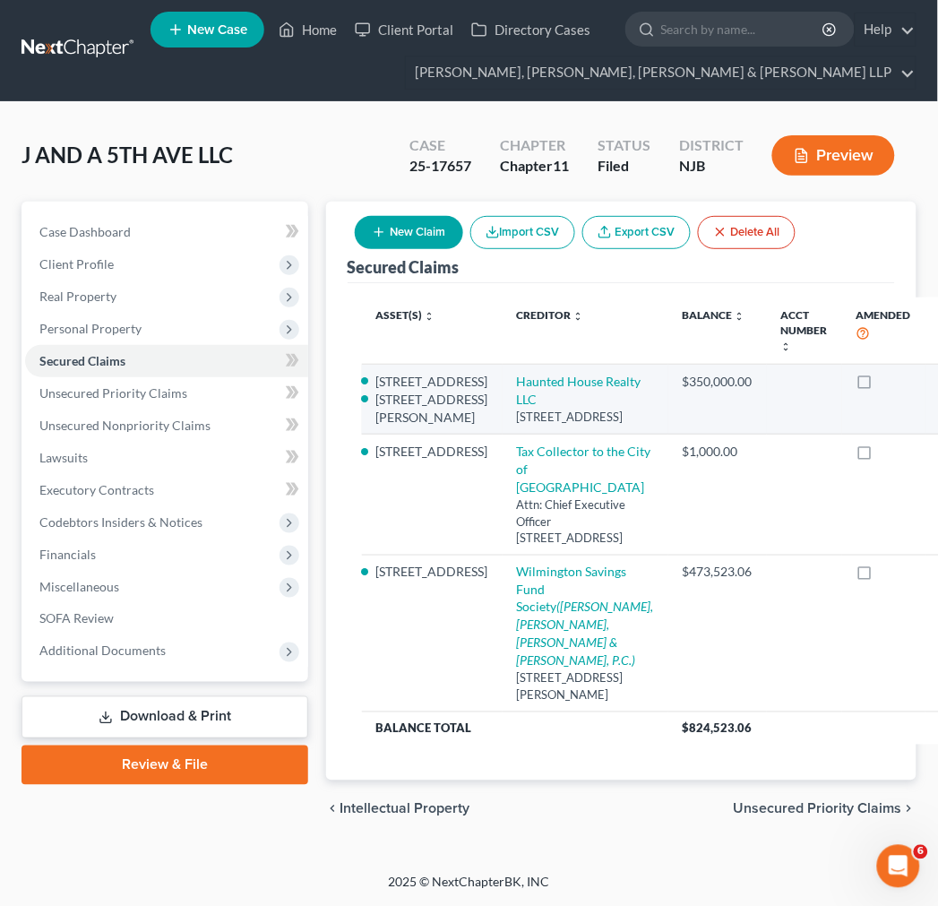
click at [940, 376] on icon "button" at bounding box center [947, 383] width 14 height 14
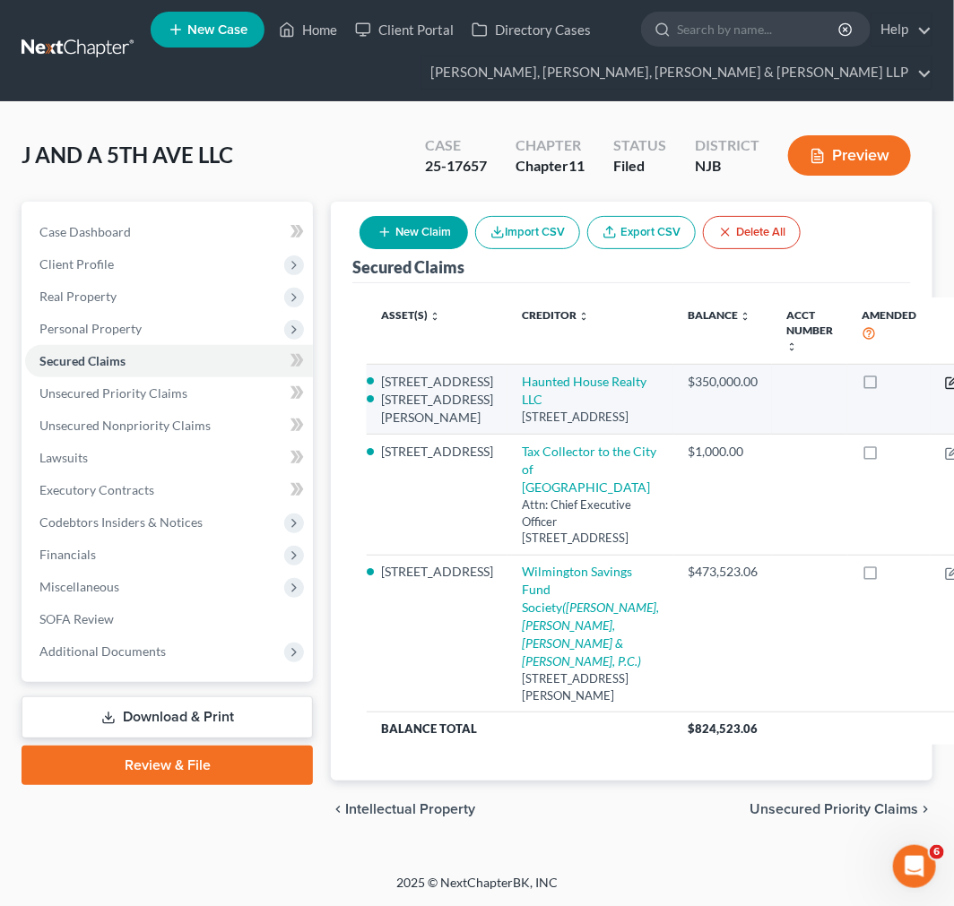
select select "33"
select select "1"
select select "2751375"
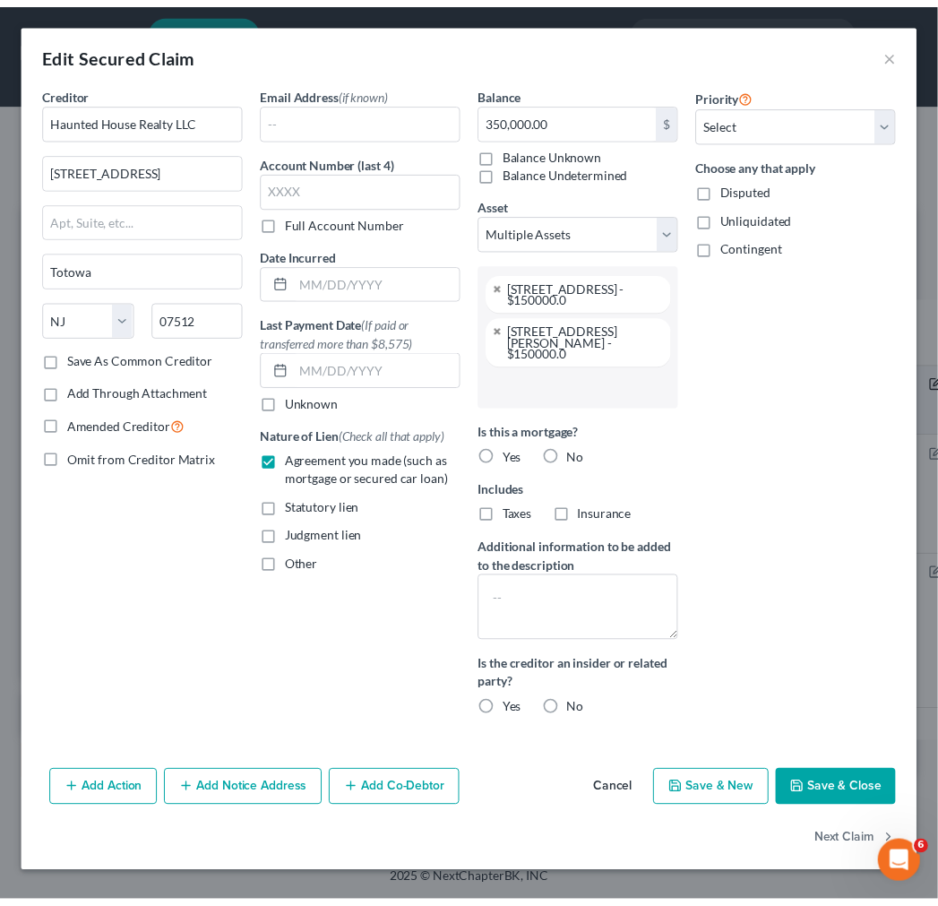
scroll to position [48, 0]
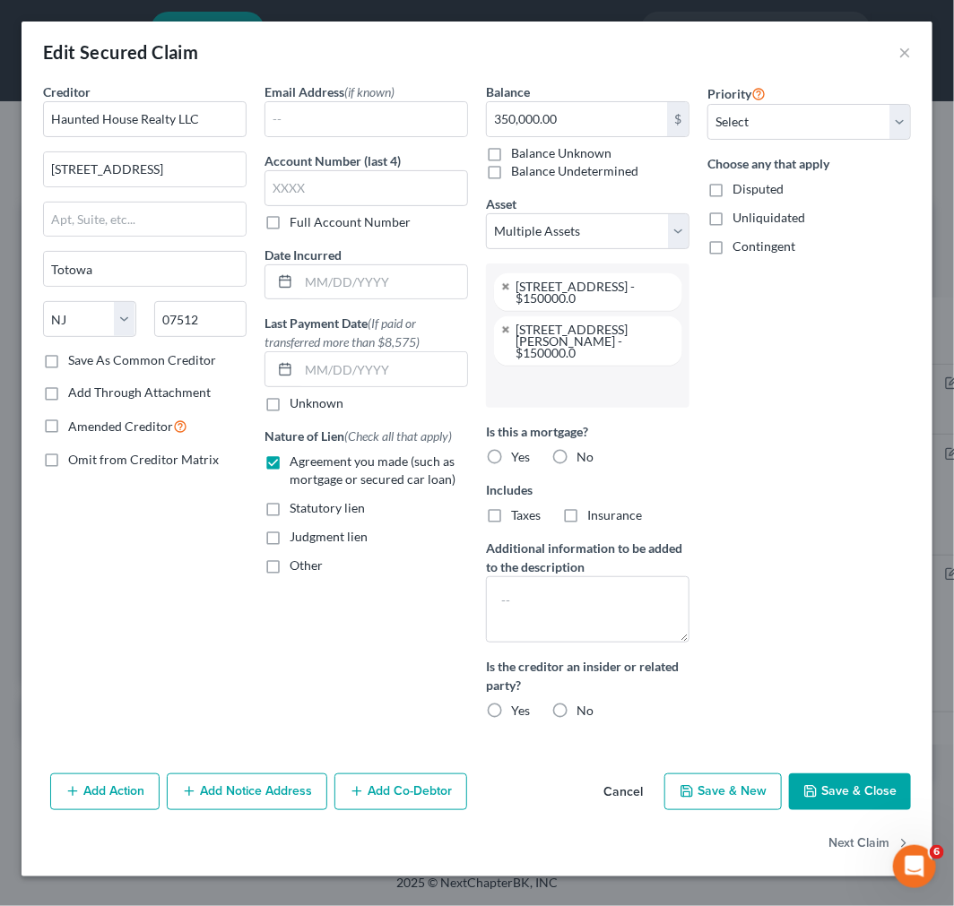
click at [896, 47] on div "Edit Secured Claim ×" at bounding box center [477, 52] width 911 height 61
click at [901, 49] on button "×" at bounding box center [904, 52] width 13 height 22
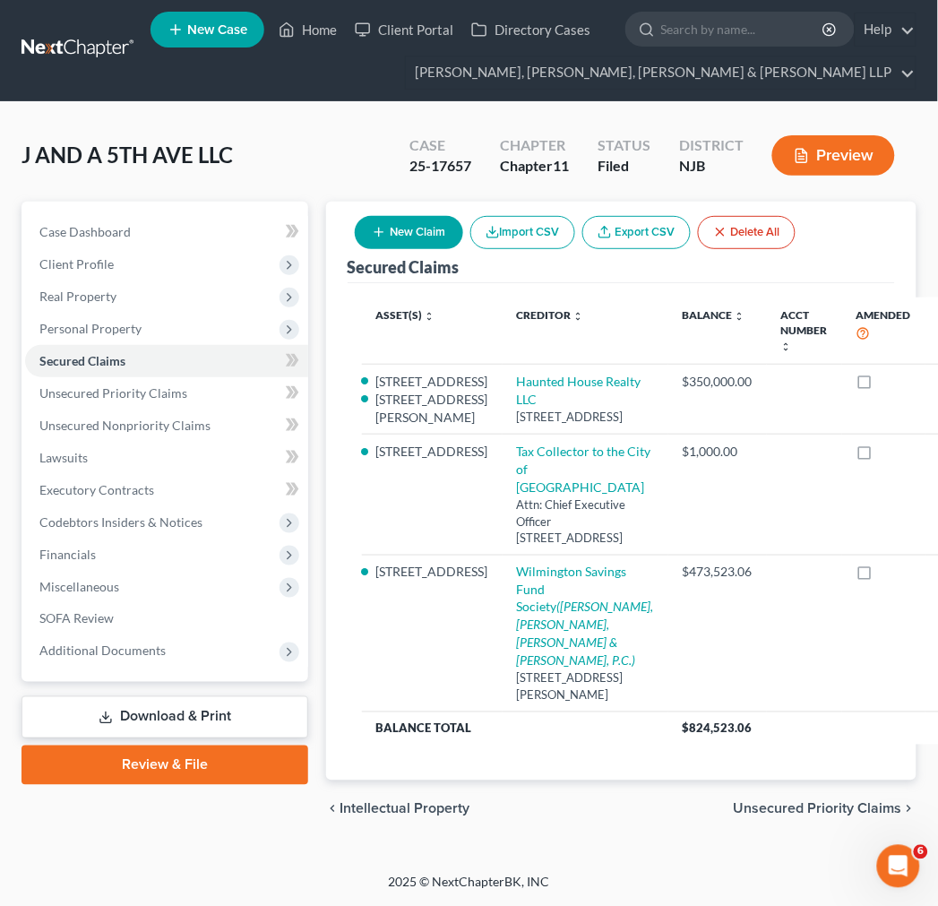
click at [425, 216] on button "New Claim" at bounding box center [409, 232] width 108 height 33
select select "0"
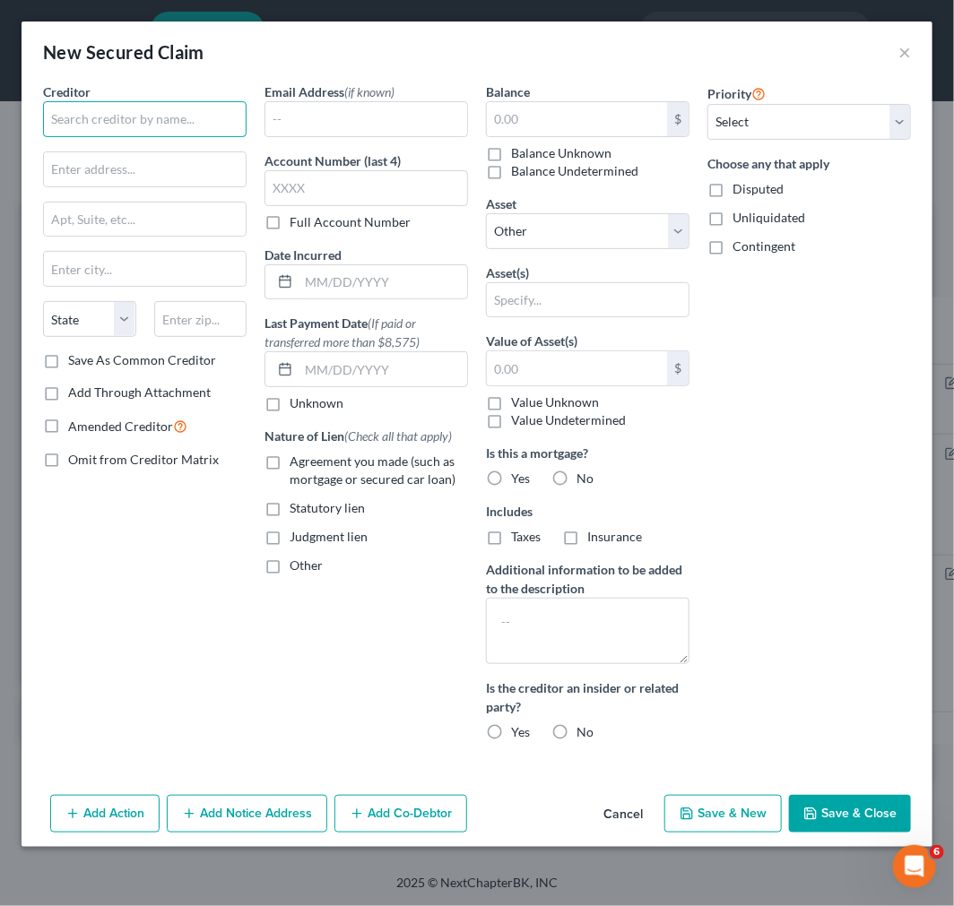
click at [200, 115] on input "text" at bounding box center [144, 119] width 203 height 36
type input "Haunted House Realty"
click at [886, 802] on button "Save & Close" at bounding box center [850, 814] width 122 height 38
select select
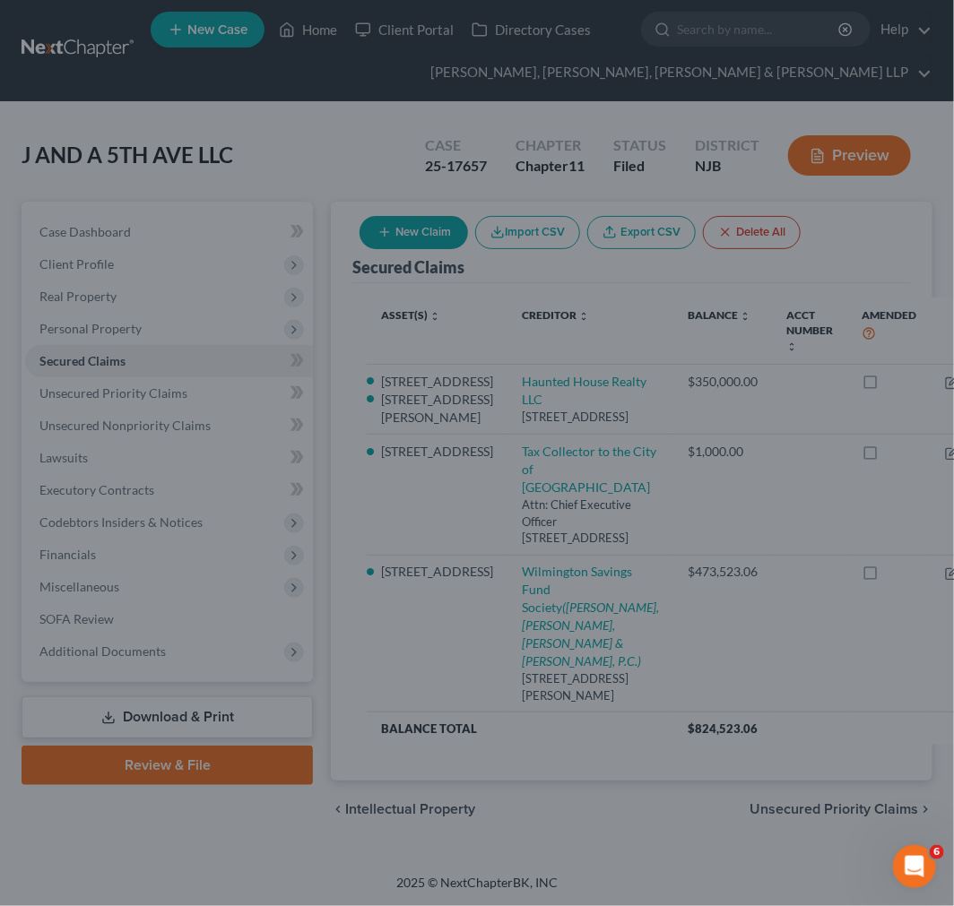
type input "Haunted House Realty"
type input "0.00"
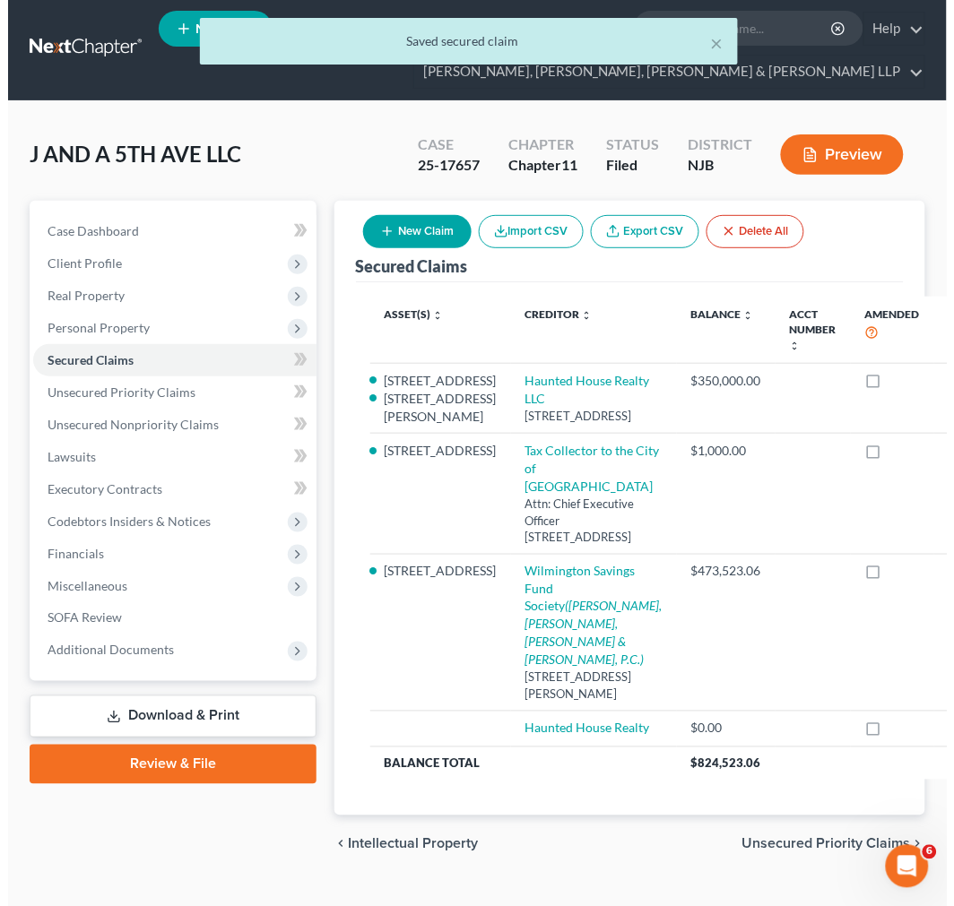
scroll to position [0, 0]
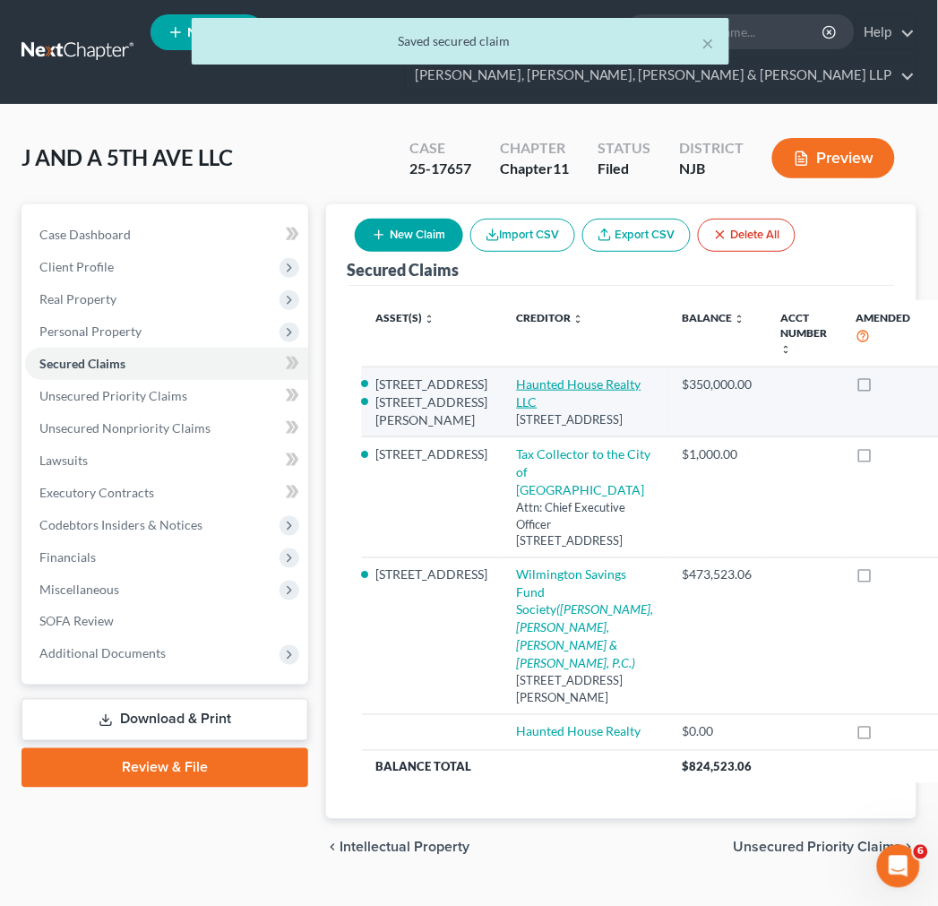
click at [517, 387] on link "Haunted House Realty LLC" at bounding box center [579, 392] width 125 height 33
select select "33"
select select "1"
select select
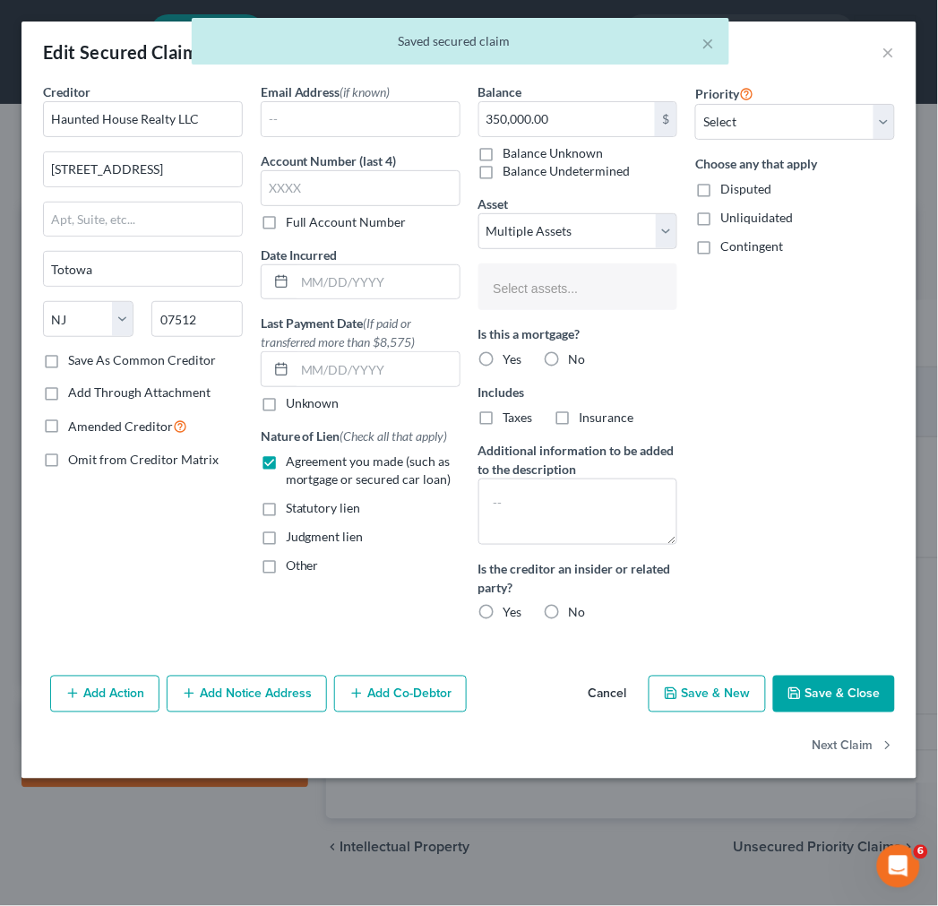
select select "2751375"
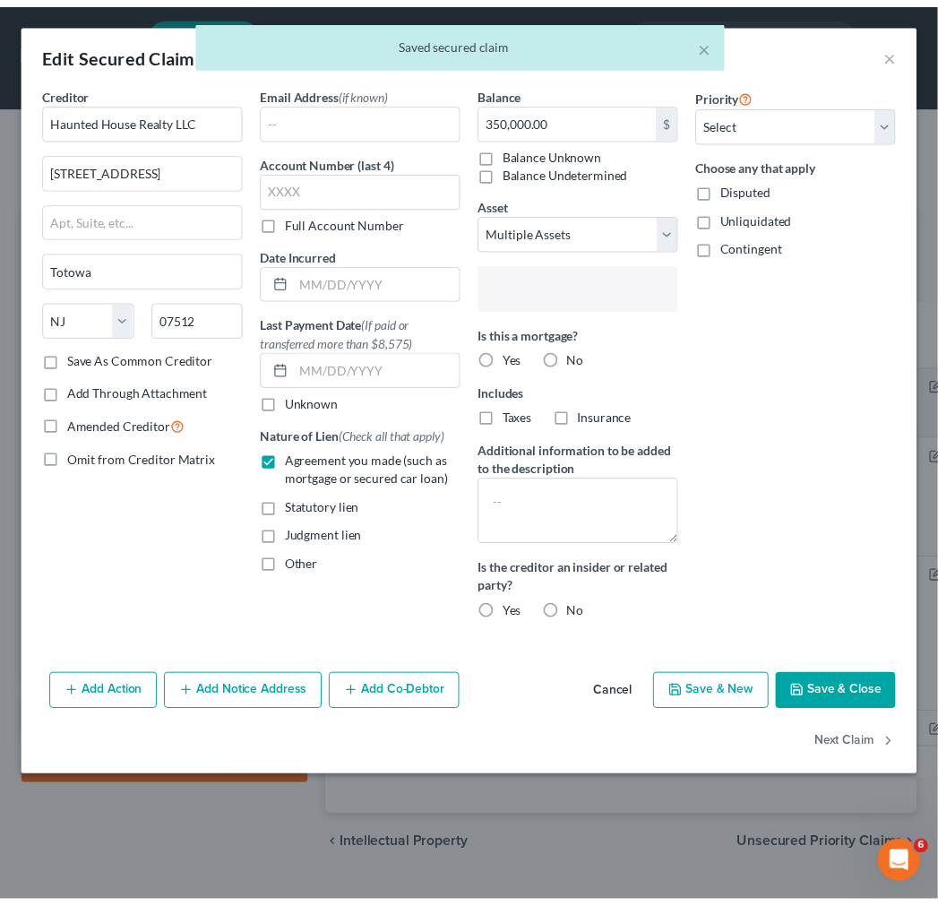
scroll to position [15, 0]
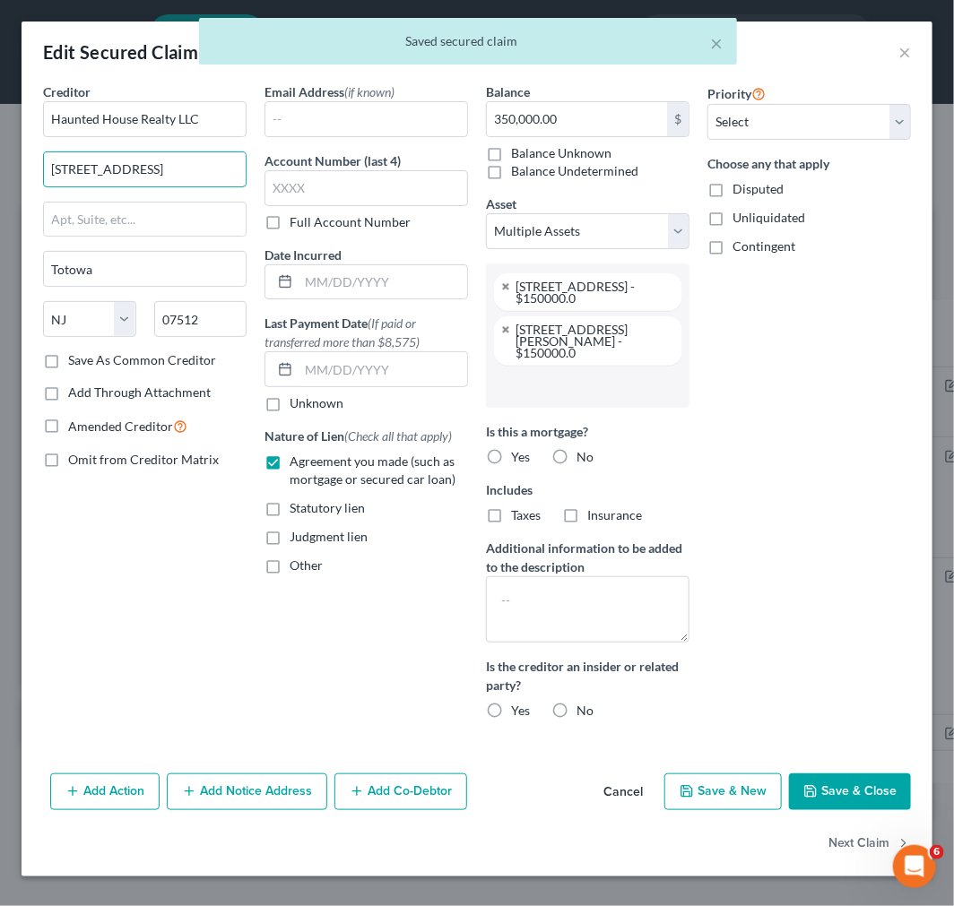
drag, startPoint x: 168, startPoint y: 183, endPoint x: -2, endPoint y: 183, distance: 169.4
click at [0, 183] on html "Home New Case Client Portal Directory Cases Scura Wigfield, Heyer, Stevens & Ca…" at bounding box center [477, 472] width 954 height 945
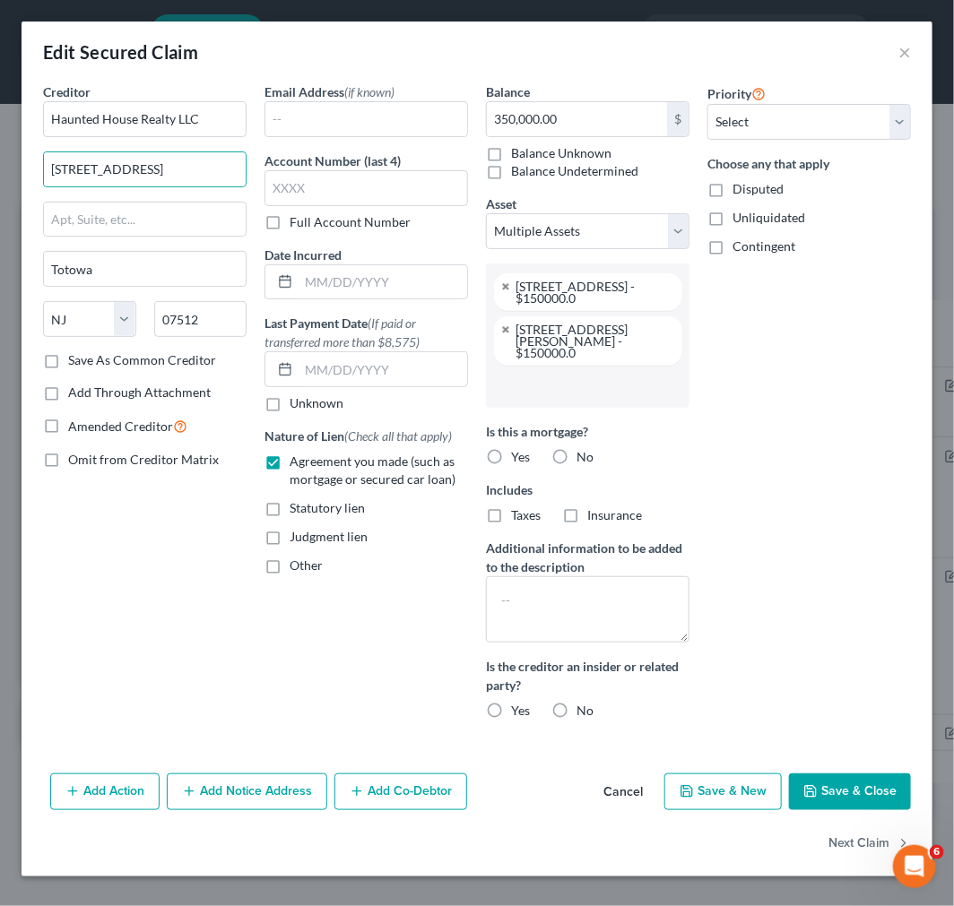
click at [895, 54] on div "Edit Secured Claim ×" at bounding box center [477, 52] width 911 height 61
click at [636, 221] on select "Select Other Multiple Assets 476 Summer St Paterson NJ 07501 - $150000.0 178 Fu…" at bounding box center [587, 231] width 203 height 36
click at [784, 440] on div "Priority Select 1st 2nd 3rd 4th 5th 6th 7th 8th 9th 10th 11th 12th 13th 14th 15…" at bounding box center [808, 408] width 221 height 652
click at [634, 775] on button "Cancel" at bounding box center [623, 793] width 68 height 36
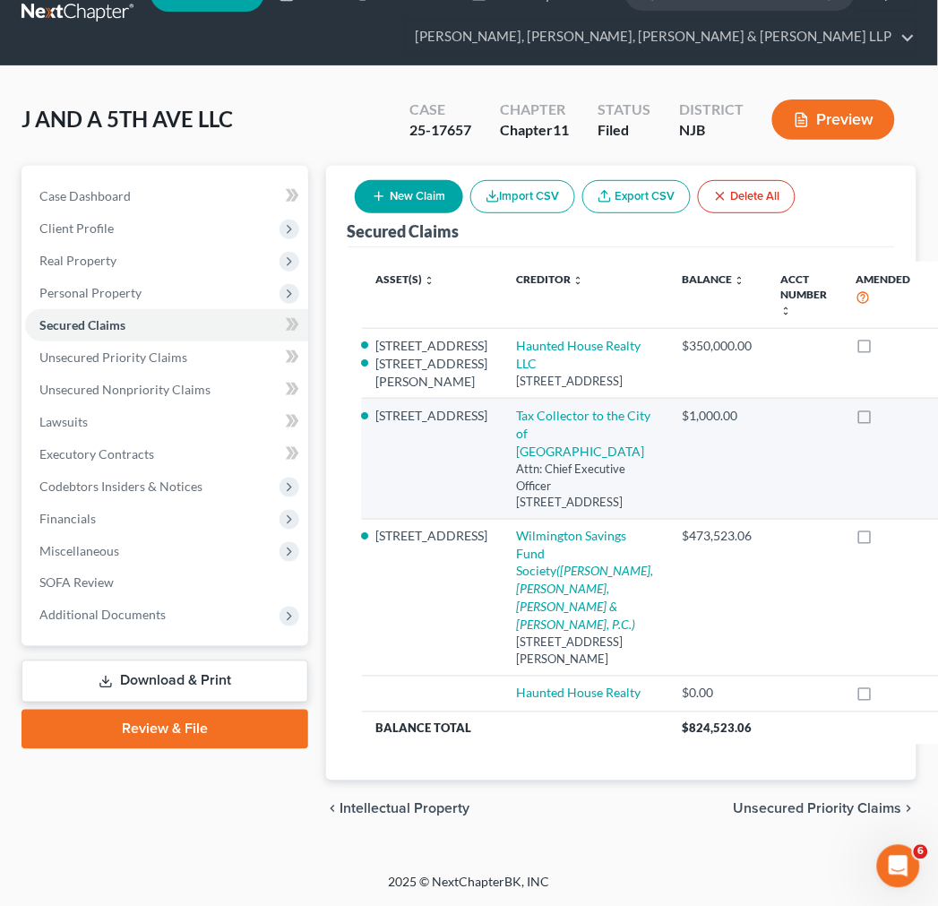
scroll to position [387, 0]
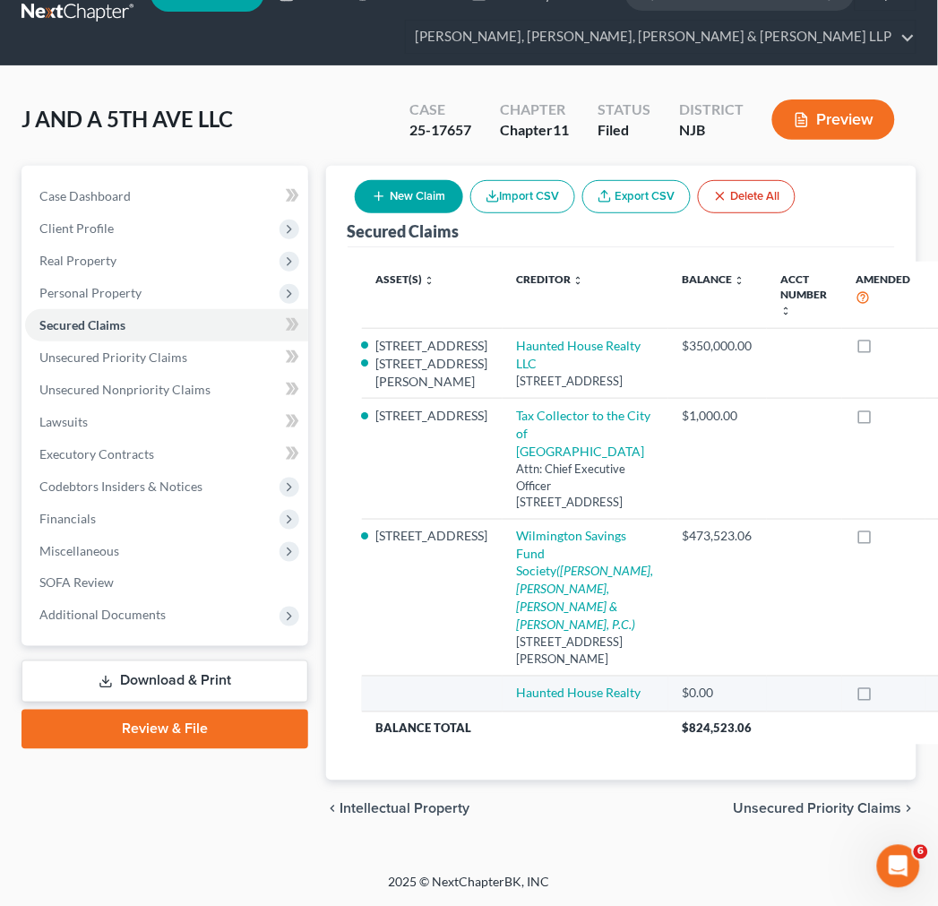
drag, startPoint x: 443, startPoint y: 695, endPoint x: 453, endPoint y: 695, distance: 9.9
click at [503, 695] on td "Haunted House Realty" at bounding box center [586, 695] width 166 height 36
click at [517, 686] on link "Haunted House Realty" at bounding box center [579, 693] width 125 height 15
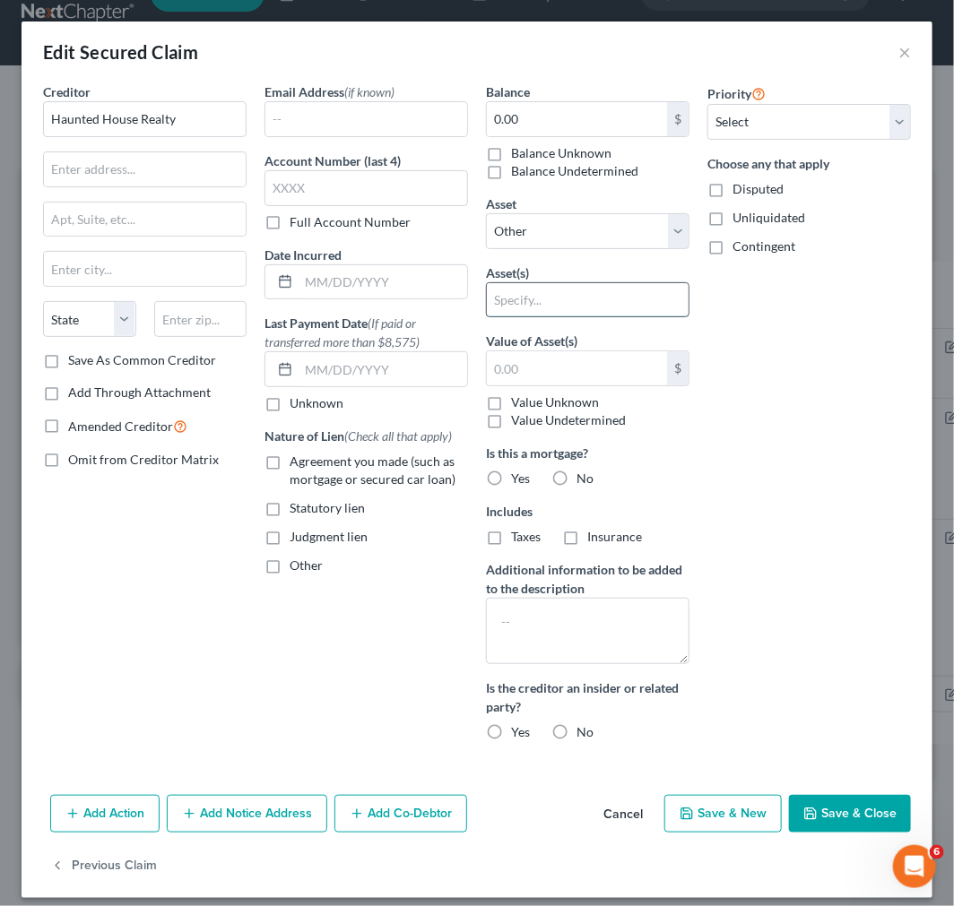
click at [558, 287] on input "text" at bounding box center [588, 300] width 202 height 34
click at [541, 235] on select "Select Other Multiple Assets 476 Summer St Paterson NJ 07501 - $150000.0 178 Fu…" at bounding box center [587, 231] width 203 height 36
select select "3"
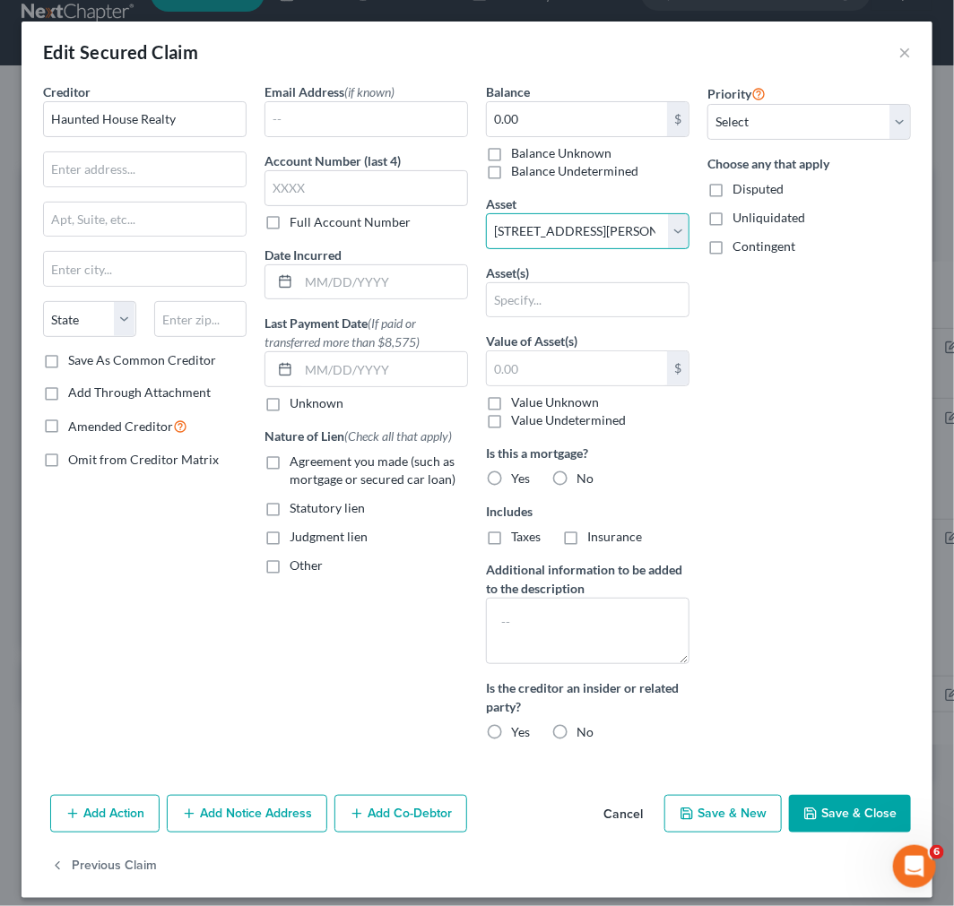
click at [486, 213] on select "Select Other Multiple Assets 476 Summer St Paterson NJ 07501 - $150000.0 178 Fu…" at bounding box center [587, 231] width 203 height 36
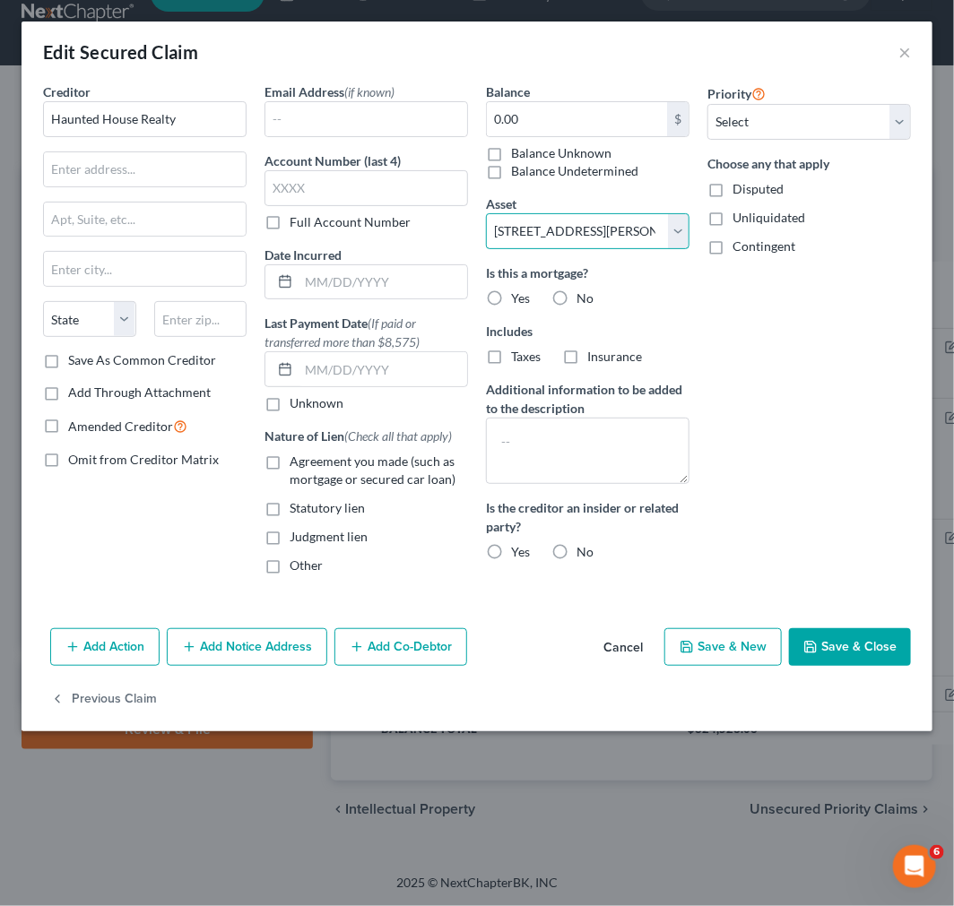
click at [616, 220] on select "Select Other Multiple Assets 476 Summer St Paterson NJ 07501 - $150000.0 178 Fu…" at bounding box center [587, 231] width 203 height 36
click at [622, 642] on button "Cancel" at bounding box center [623, 648] width 68 height 36
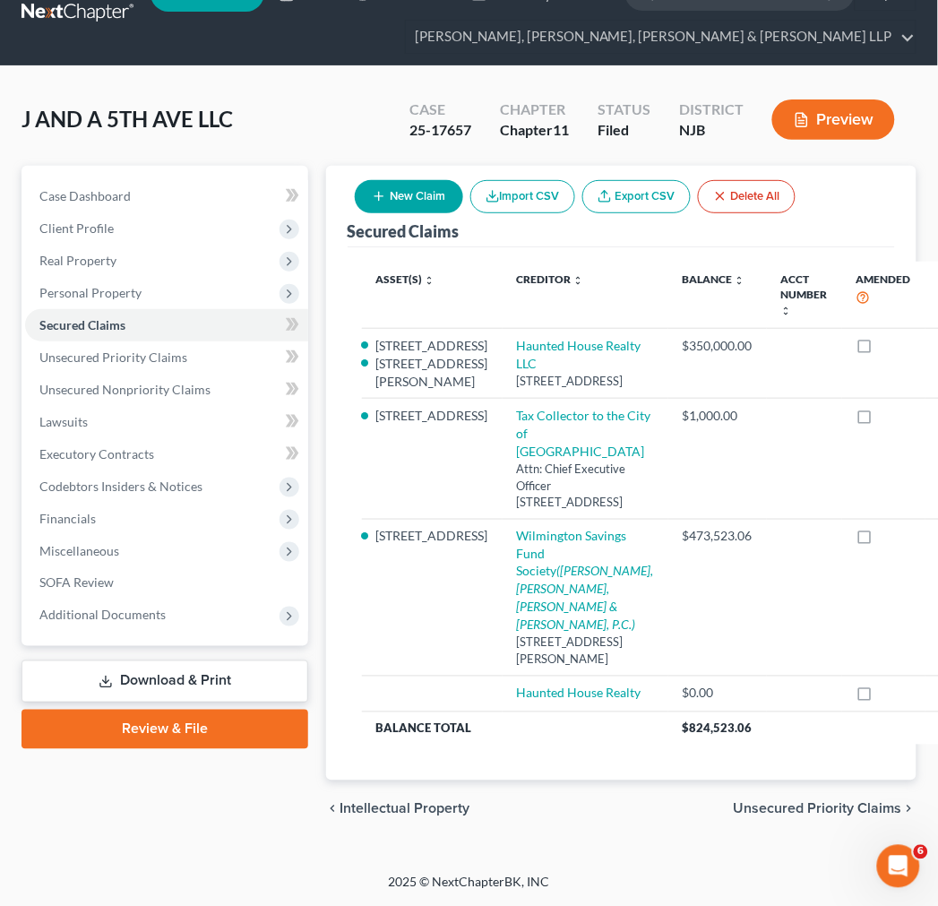
scroll to position [0, 0]
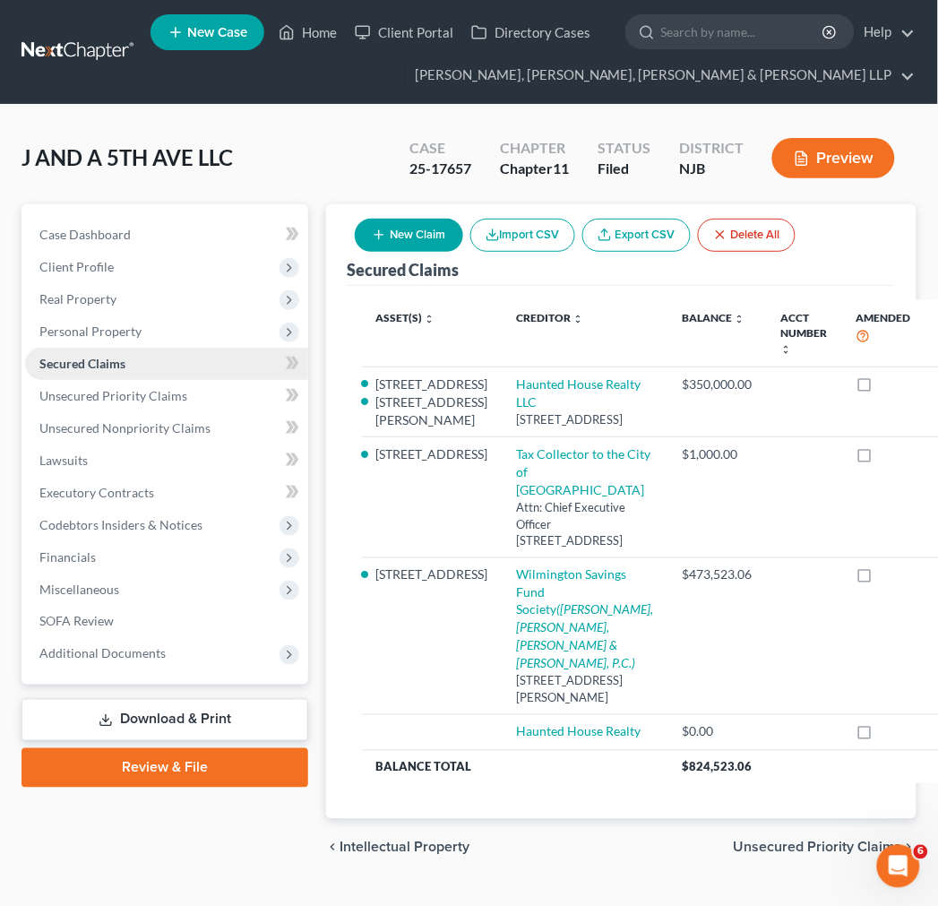
click at [136, 359] on link "Secured Claims" at bounding box center [166, 364] width 283 height 32
click at [141, 307] on span "Real Property" at bounding box center [166, 299] width 283 height 32
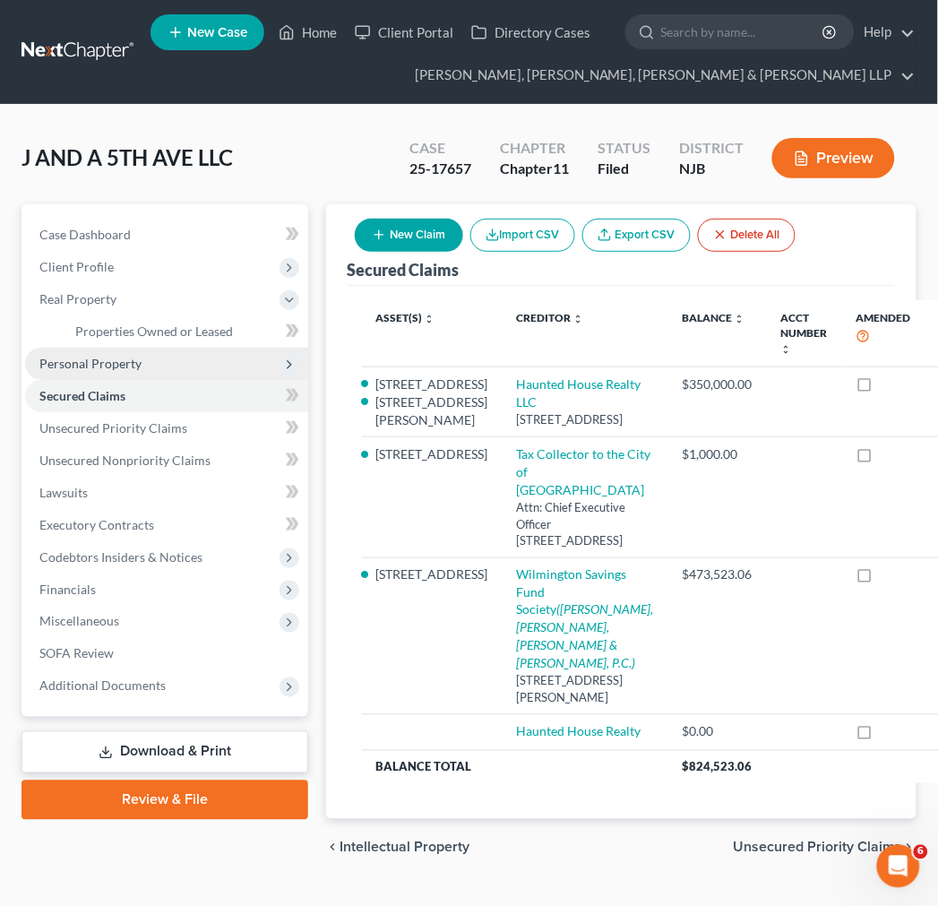
click at [143, 366] on span "Personal Property" at bounding box center [166, 364] width 283 height 32
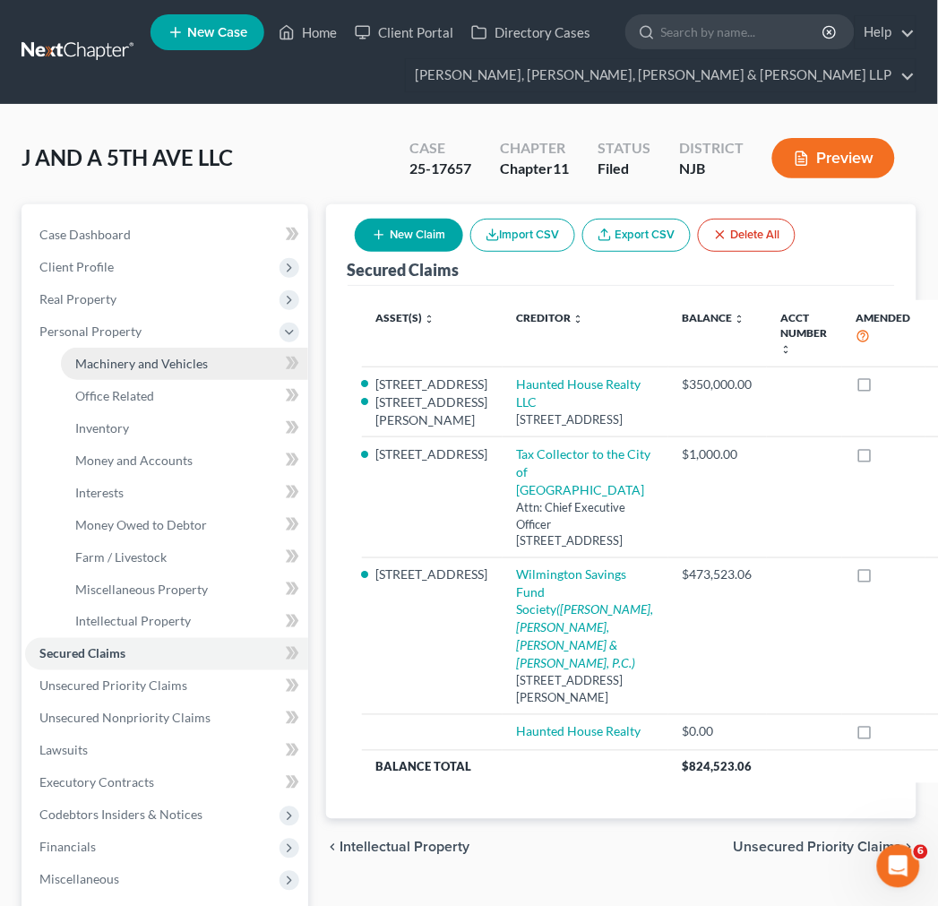
click at [143, 364] on span "Machinery and Vehicles" at bounding box center [141, 363] width 133 height 15
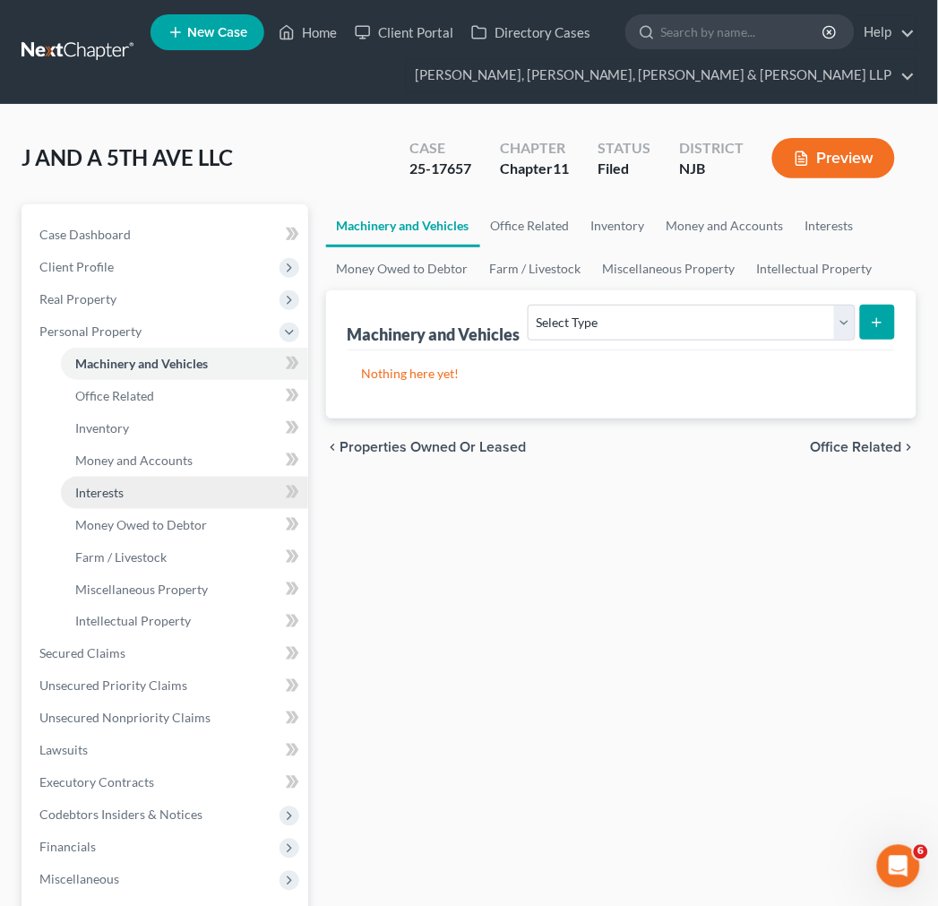
click at [158, 486] on link "Interests" at bounding box center [184, 493] width 247 height 32
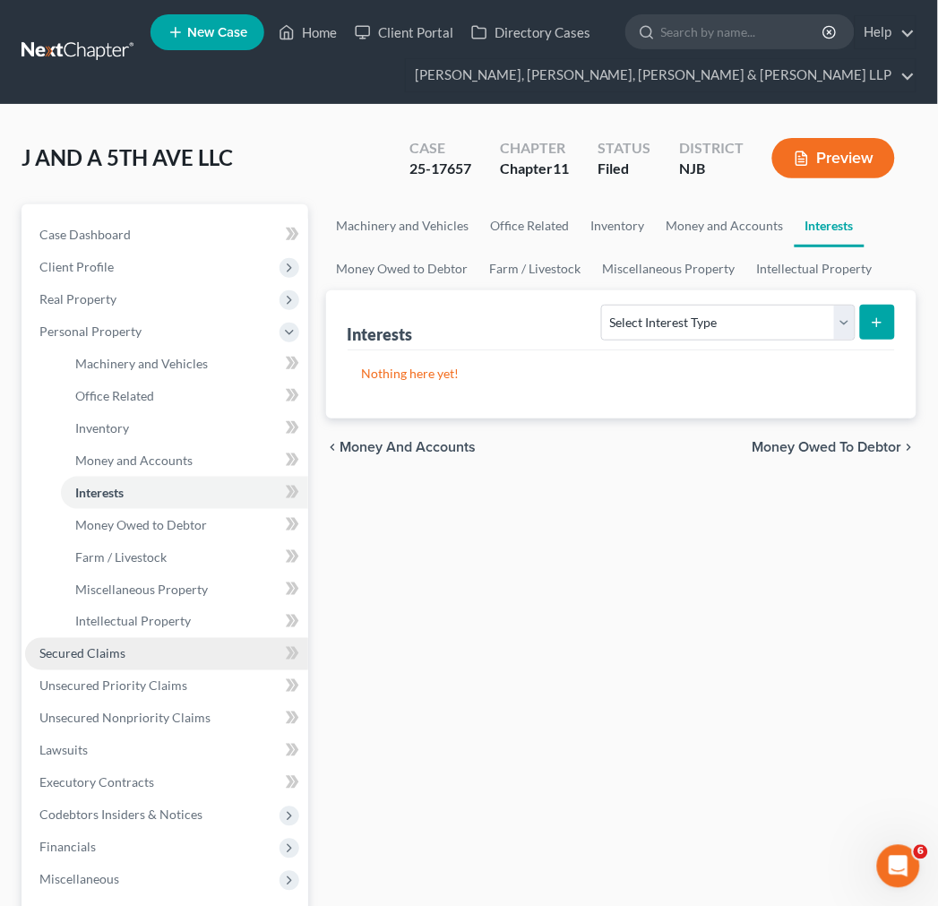
click at [132, 641] on link "Secured Claims" at bounding box center [166, 654] width 283 height 32
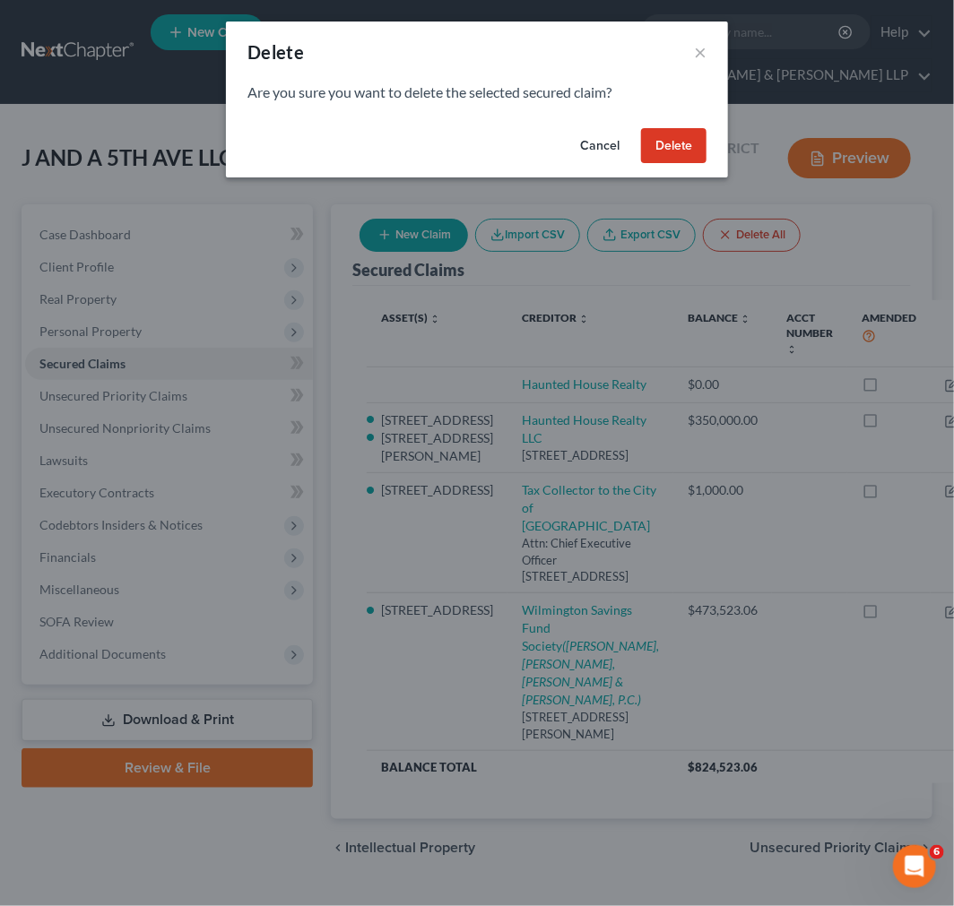
click at [669, 151] on button "Delete" at bounding box center [673, 146] width 65 height 36
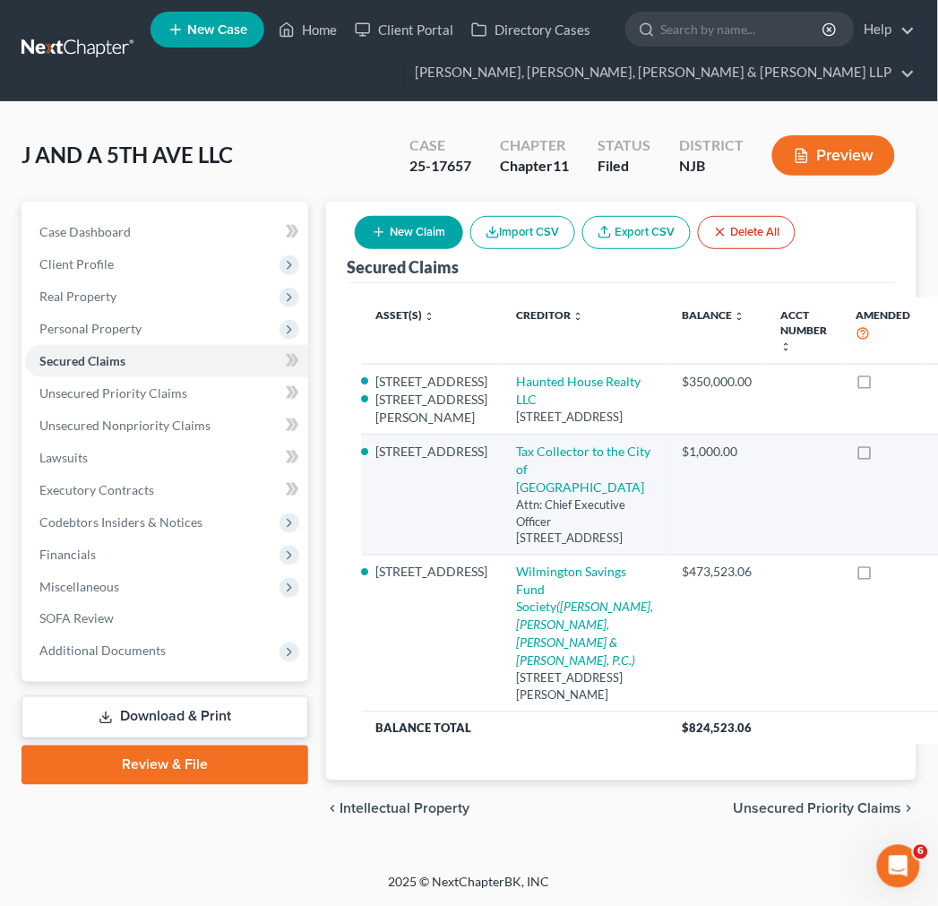
scroll to position [199, 0]
